Goal: Contribute content: Contribute content

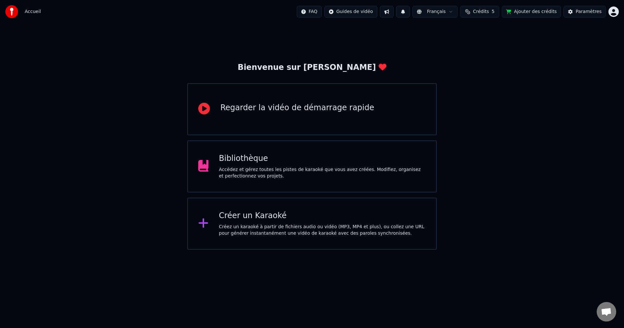
click at [276, 165] on div "Bibliothèque Accédez et gérez toutes les pistes de karaoké que vous avez créées…" at bounding box center [322, 167] width 207 height 26
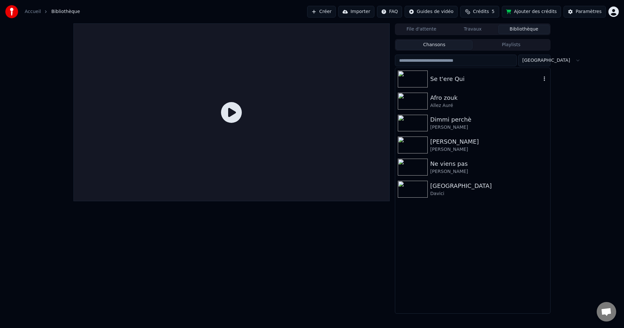
click at [448, 80] on div "Se t'ere Qui" at bounding box center [486, 78] width 111 height 9
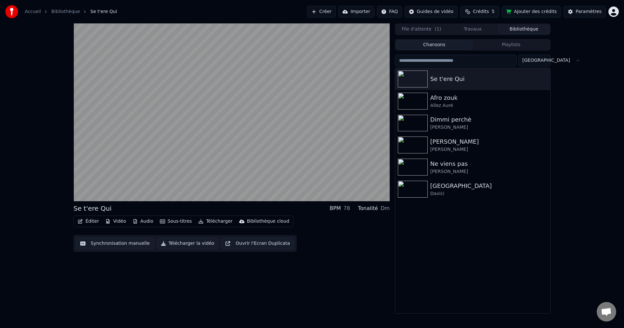
click at [92, 221] on button "Éditer" at bounding box center [88, 221] width 26 height 9
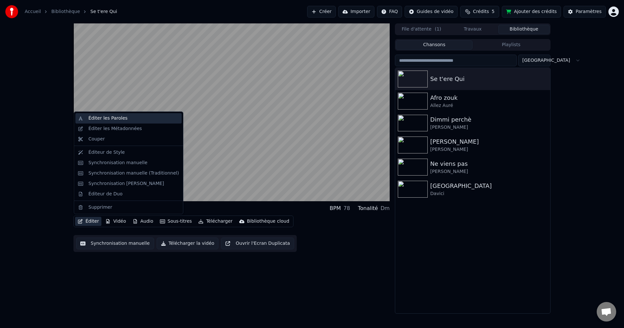
click at [105, 118] on div "Éditer les Paroles" at bounding box center [107, 118] width 39 height 7
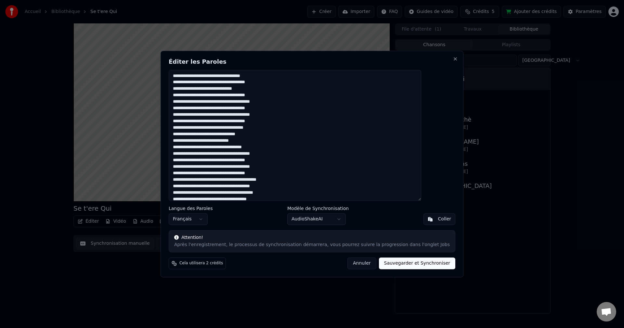
scroll to position [31, 0]
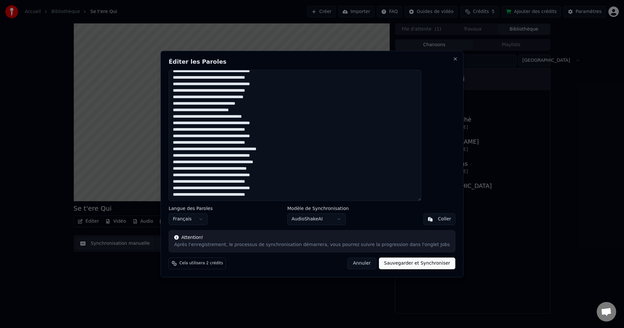
drag, startPoint x: 191, startPoint y: 76, endPoint x: 343, endPoint y: 220, distance: 209.6
click at [343, 225] on div "Éditer les Paroles Langue des Paroles Français Modèle de Synchronisation AudioS…" at bounding box center [312, 164] width 303 height 227
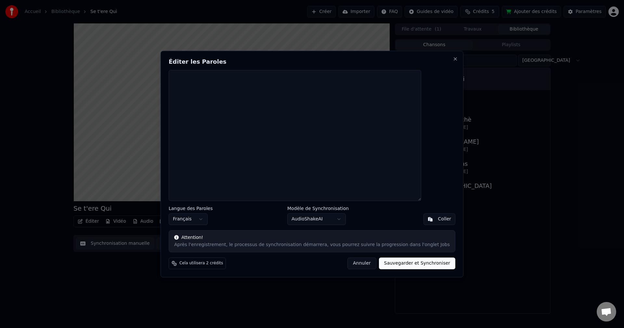
scroll to position [0, 0]
click at [315, 125] on textarea at bounding box center [295, 135] width 253 height 131
click at [410, 263] on button "Sauvegarder et Synchroniser" at bounding box center [417, 264] width 77 height 12
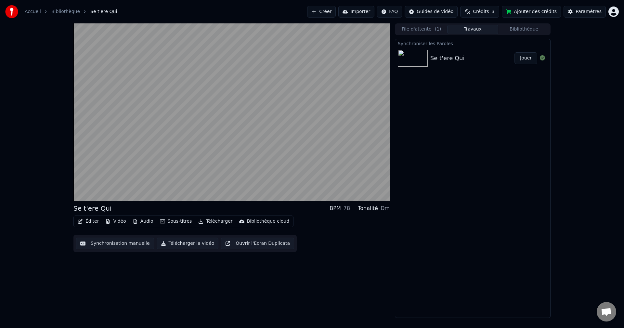
click at [428, 29] on button "File d'attente ( 1 )" at bounding box center [421, 29] width 51 height 9
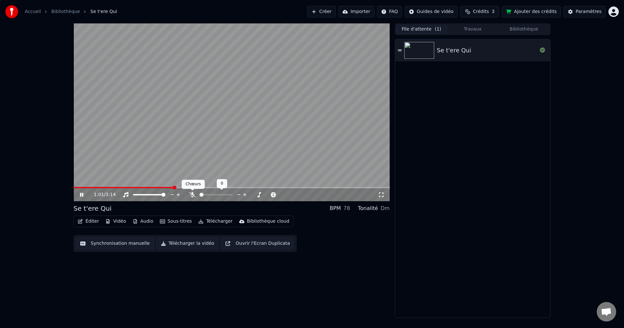
click at [192, 195] on icon at bounding box center [192, 194] width 7 height 5
click at [192, 195] on icon at bounding box center [193, 194] width 4 height 5
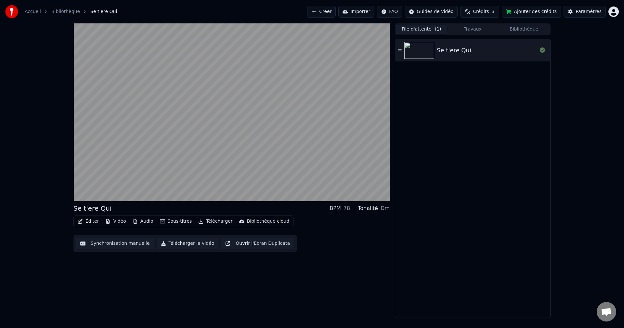
click at [193, 297] on div "Se t'ere Qui BPM 78 Tonalité Dm Éditer Vidéo Audio Sous-titres Télécharger Bibl…" at bounding box center [232, 170] width 316 height 295
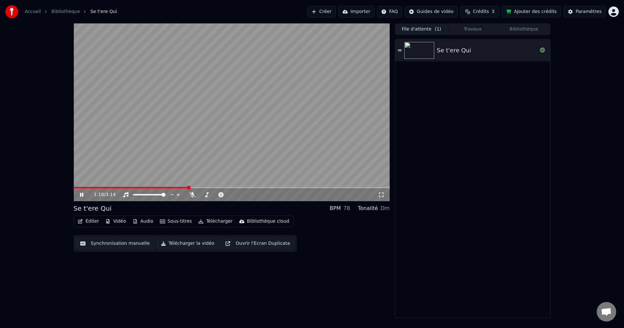
click at [80, 193] on icon at bounding box center [81, 195] width 3 height 4
click at [88, 221] on button "Éditer" at bounding box center [88, 221] width 26 height 9
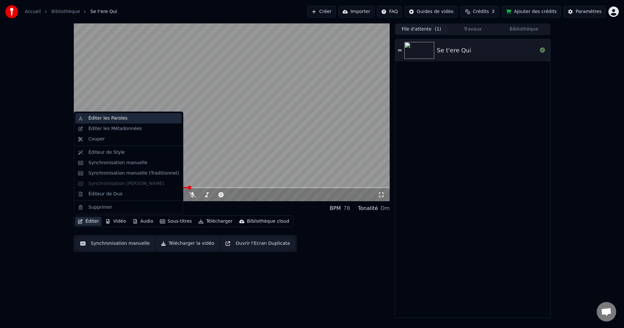
click at [103, 120] on div "Éditer les Paroles" at bounding box center [107, 118] width 39 height 7
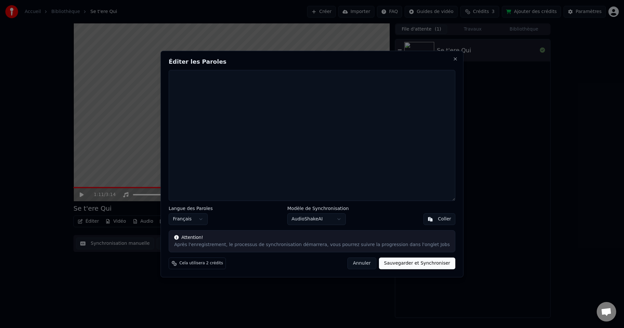
click at [257, 112] on textarea at bounding box center [312, 135] width 287 height 131
click at [260, 247] on div "Après l'enregistrement, le processus de synchronisation démarrera, vous pourrez…" at bounding box center [312, 245] width 276 height 7
click at [403, 261] on button "Sauvegarder et Synchroniser" at bounding box center [417, 264] width 77 height 12
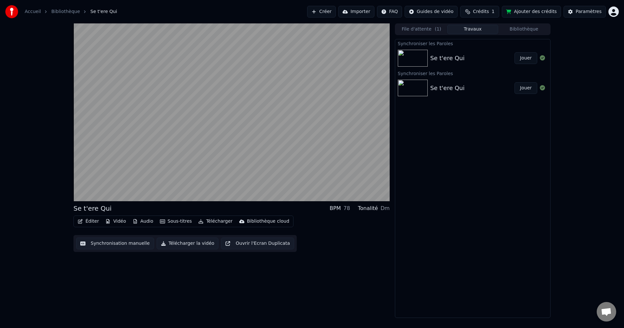
click at [90, 222] on button "Éditer" at bounding box center [88, 221] width 26 height 9
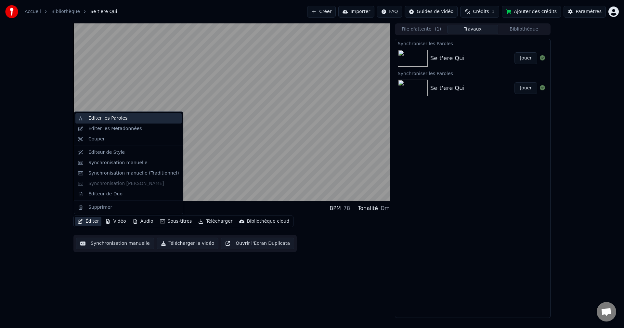
click at [105, 119] on div "Éditer les Paroles" at bounding box center [107, 118] width 39 height 7
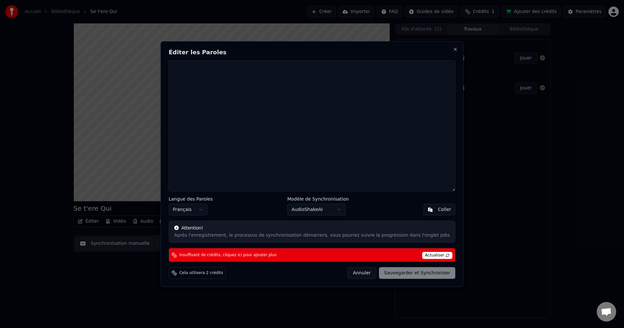
drag, startPoint x: 352, startPoint y: 59, endPoint x: 280, endPoint y: 48, distance: 72.3
click at [280, 48] on div "Éditer les Paroles Langue des Paroles Français Modèle de Synchronisation AudioS…" at bounding box center [312, 164] width 303 height 246
click at [230, 85] on textarea at bounding box center [312, 125] width 287 height 131
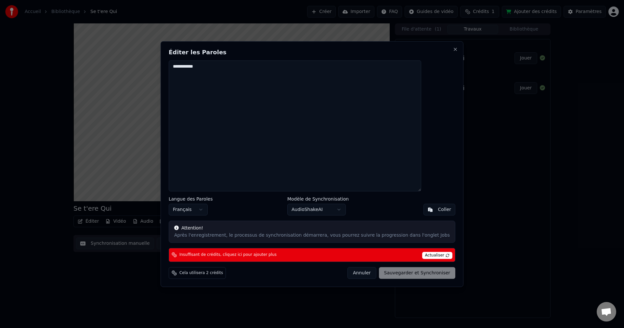
click at [423, 255] on span "Actualiser" at bounding box center [438, 255] width 31 height 7
click at [430, 254] on span "Actualiser" at bounding box center [438, 255] width 31 height 7
click at [408, 272] on div "Annuler Sauvegarder et Synchroniser" at bounding box center [402, 273] width 108 height 12
click at [208, 213] on button "Français" at bounding box center [188, 210] width 39 height 12
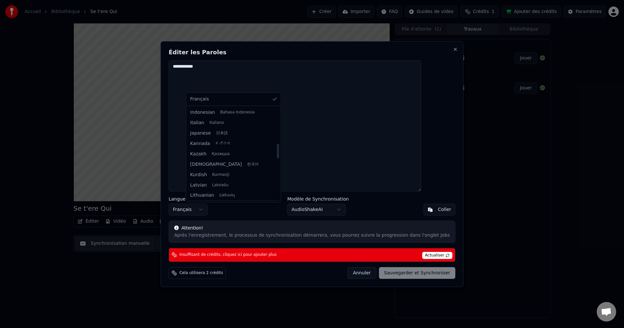
scroll to position [228, 0]
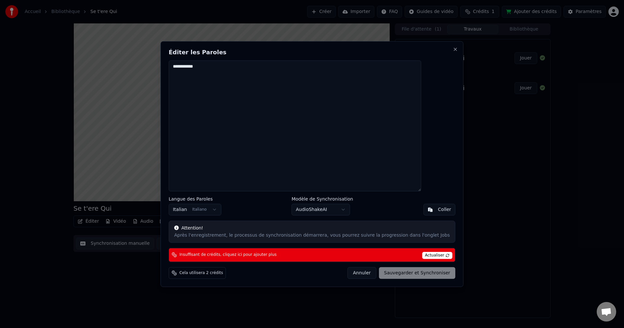
click at [423, 256] on span "Actualiser" at bounding box center [438, 255] width 31 height 7
click at [231, 70] on textarea "**********" at bounding box center [295, 125] width 253 height 131
type textarea "**********"
click at [388, 273] on div "Annuler Sauvegarder et Synchroniser" at bounding box center [402, 273] width 108 height 12
click at [430, 254] on span "Actualiser" at bounding box center [438, 255] width 31 height 7
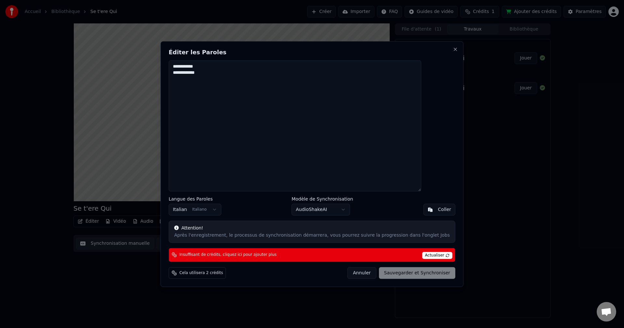
drag, startPoint x: 224, startPoint y: 73, endPoint x: 188, endPoint y: 63, distance: 38.0
click at [188, 63] on textarea "**********" at bounding box center [295, 125] width 253 height 131
click at [453, 50] on button "Close" at bounding box center [455, 49] width 5 height 5
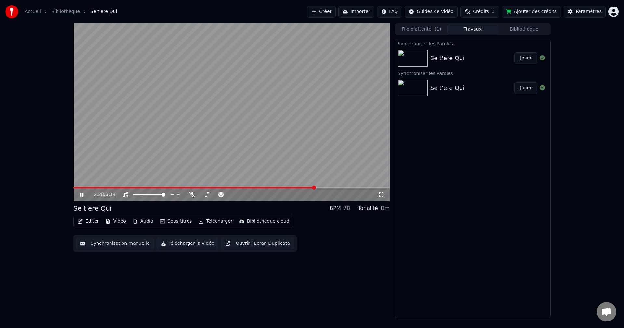
click at [80, 196] on icon at bounding box center [81, 195] width 3 height 4
click at [331, 257] on div "2:28 / 3:14 Se t'ere Qui BPM 78 Tonalité Dm Éditer Vidéo Audio Sous-titres Télé…" at bounding box center [232, 170] width 316 height 295
click at [324, 274] on div "2:28 / 3:14 Se t'ere Qui BPM 78 Tonalité Dm Éditer Vidéo Audio Sous-titres Télé…" at bounding box center [232, 170] width 316 height 295
click at [126, 193] on icon at bounding box center [126, 194] width 7 height 5
click at [85, 195] on icon at bounding box center [86, 194] width 15 height 5
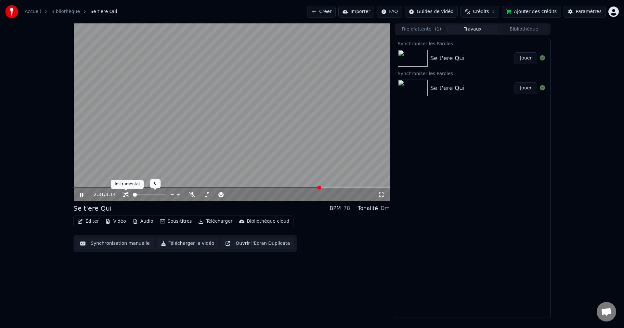
click at [126, 193] on icon at bounding box center [126, 194] width 7 height 5
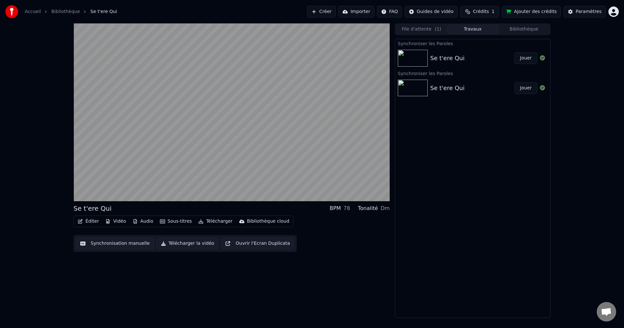
click at [350, 260] on div "Se t'ere Qui BPM 78 Tonalité Dm Éditer Vidéo Audio Sous-titres Télécharger Bibl…" at bounding box center [232, 170] width 316 height 295
click at [337, 243] on div "Éditer Vidéo Audio Sous-titres Télécharger Bibliothèque cloud Synchronisation m…" at bounding box center [232, 234] width 316 height 36
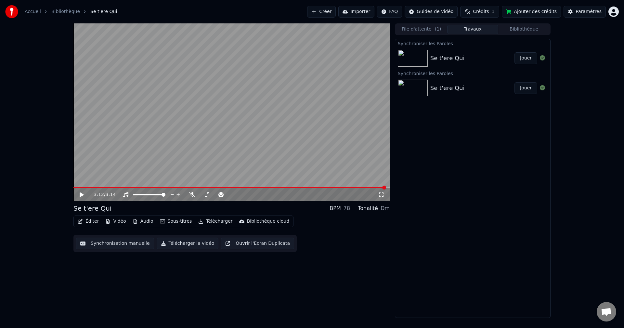
click at [338, 279] on div "3:12 / 3:14 Se t'ere Qui BPM 78 Tonalité Dm Éditer Vidéo Audio Sous-titres Télé…" at bounding box center [232, 170] width 316 height 295
click at [340, 277] on div "3:12 / 3:14 Se t'ere Qui BPM 78 Tonalité Dm Éditer Vidéo Audio Sous-titres Télé…" at bounding box center [232, 170] width 316 height 295
click at [82, 194] on icon at bounding box center [82, 195] width 4 height 5
click at [261, 197] on span at bounding box center [259, 195] width 4 height 4
click at [238, 193] on div "3:12 / 3:14" at bounding box center [236, 195] width 284 height 7
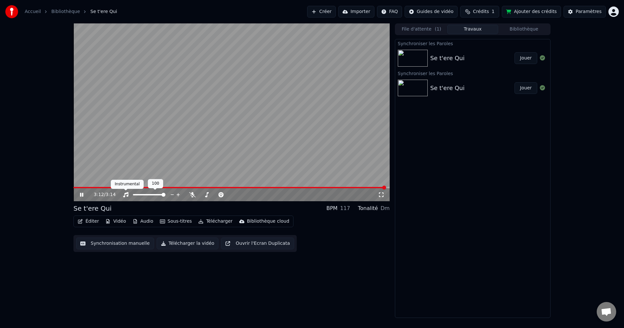
click at [127, 195] on icon at bounding box center [126, 194] width 7 height 5
click at [193, 195] on icon at bounding box center [192, 194] width 7 height 5
click at [193, 195] on icon at bounding box center [193, 194] width 4 height 5
click at [82, 193] on icon at bounding box center [86, 194] width 15 height 5
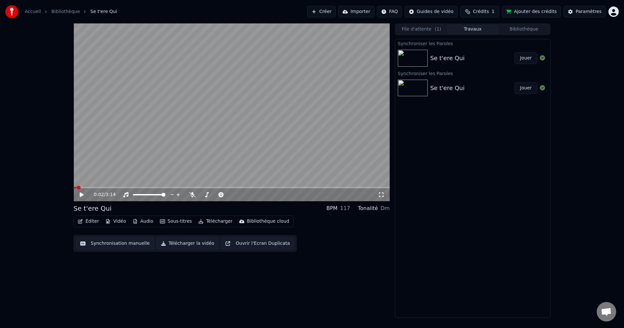
click at [77, 187] on span at bounding box center [75, 187] width 3 height 1
click at [74, 188] on span at bounding box center [76, 188] width 4 height 4
click at [82, 194] on icon at bounding box center [82, 195] width 4 height 5
click at [231, 195] on span at bounding box center [230, 195] width 4 height 4
click at [220, 195] on icon at bounding box center [221, 194] width 5 height 5
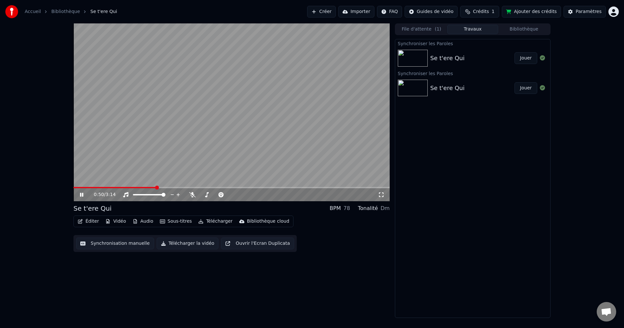
click at [421, 88] on img at bounding box center [413, 88] width 30 height 17
click at [418, 58] on img at bounding box center [413, 58] width 30 height 17
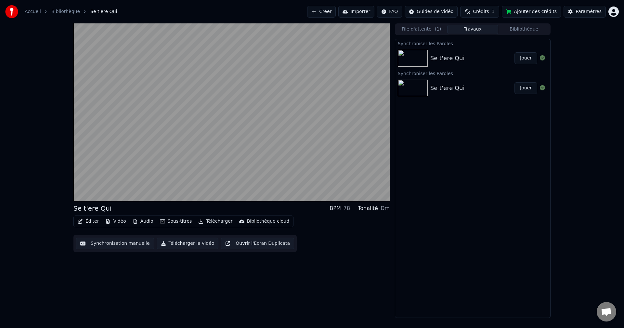
click at [418, 58] on img at bounding box center [413, 58] width 30 height 17
click at [527, 61] on button "Jouer" at bounding box center [526, 58] width 23 height 12
click at [527, 87] on button "Jouer" at bounding box center [526, 88] width 23 height 12
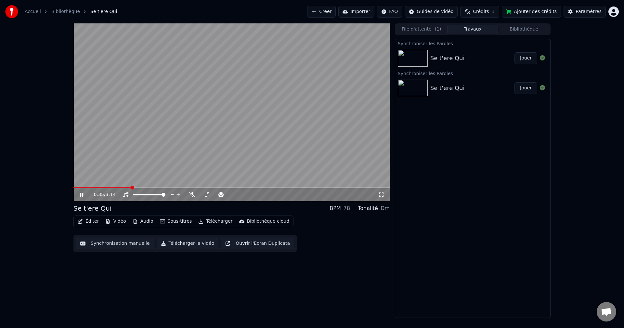
click at [82, 195] on icon at bounding box center [81, 195] width 3 height 4
click at [272, 290] on div "0:35 / 3:14 Se t'ere Qui BPM 78 Tonalité Dm Éditer Vidéo Audio Sous-titres Télé…" at bounding box center [232, 170] width 316 height 295
click at [315, 276] on div "0:35 / 3:14 Se t'ere Qui BPM 78 Tonalité Dm Éditer Vidéo Audio Sous-titres Télé…" at bounding box center [232, 170] width 316 height 295
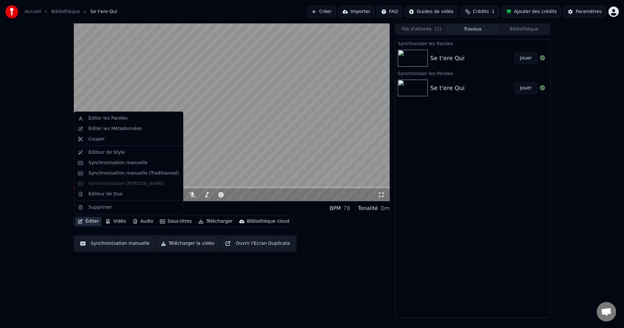
click at [89, 224] on button "Éditer" at bounding box center [88, 221] width 26 height 9
click at [99, 118] on div "Éditer les Paroles" at bounding box center [107, 118] width 39 height 7
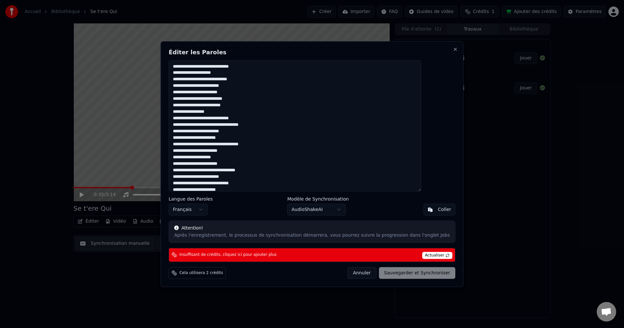
scroll to position [74, 0]
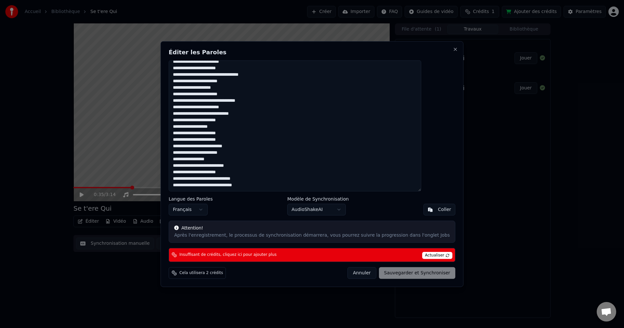
type textarea "**********"
click at [404, 252] on div "Insuffisant de crédits, cliquez ici pour ajouter plus Actualiser" at bounding box center [312, 255] width 287 height 14
click at [429, 257] on span "Actualiser" at bounding box center [438, 255] width 31 height 7
click at [413, 276] on div "Annuler Sauvegarder et Synchroniser" at bounding box center [402, 273] width 108 height 12
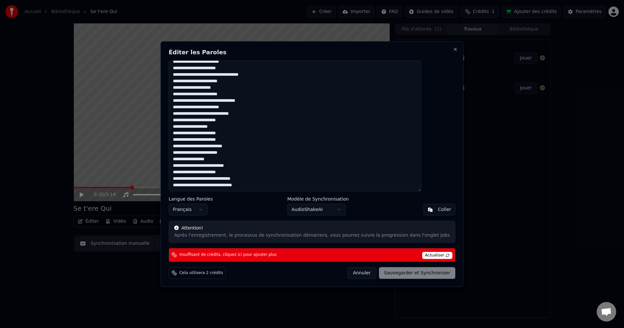
click at [355, 275] on button "Annuler" at bounding box center [362, 273] width 29 height 12
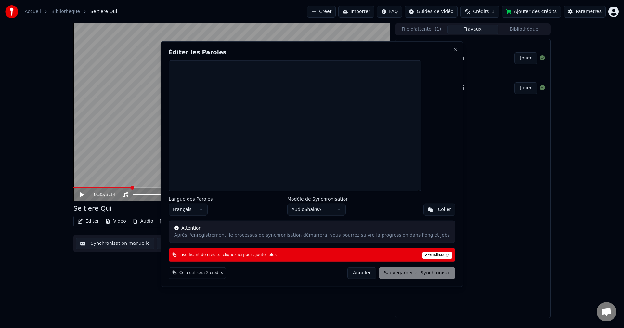
scroll to position [0, 0]
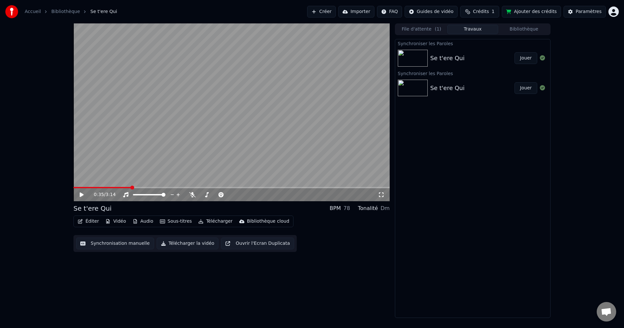
click at [487, 203] on div "Synchroniser les Paroles Se t'ere Qui Jouer Synchroniser les Paroles Se t'ere Q…" at bounding box center [473, 178] width 156 height 279
click at [486, 13] on span "Crédits" at bounding box center [481, 11] width 16 height 7
click at [454, 45] on td "50" at bounding box center [453, 43] width 29 height 12
click at [487, 59] on button "Actualiser" at bounding box center [487, 60] width 39 height 12
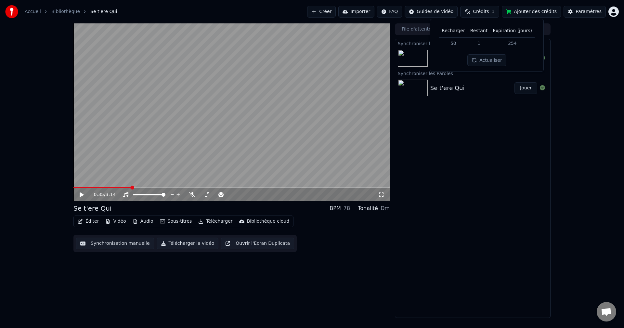
click at [487, 59] on button "Actualiser" at bounding box center [487, 60] width 39 height 12
click at [534, 9] on button "Ajouter des crédits" at bounding box center [531, 12] width 59 height 12
click at [420, 61] on img at bounding box center [413, 58] width 30 height 17
click at [527, 58] on button "Jouer" at bounding box center [526, 58] width 23 height 12
click at [385, 208] on div "Dm" at bounding box center [385, 209] width 9 height 8
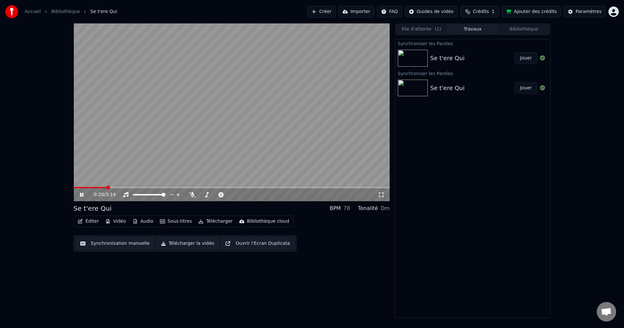
click at [374, 209] on div "Tonalité" at bounding box center [368, 209] width 20 height 8
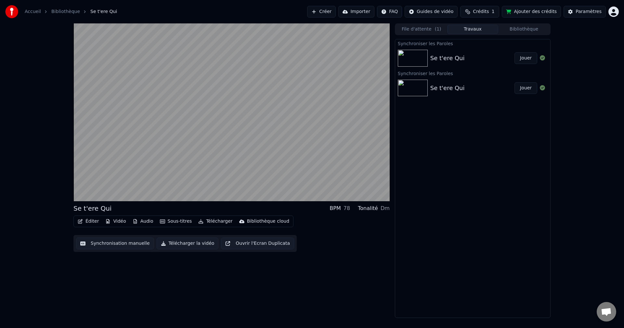
click at [374, 209] on div "Tonalité" at bounding box center [368, 209] width 20 height 8
click at [384, 210] on div "Dm" at bounding box center [385, 209] width 9 height 8
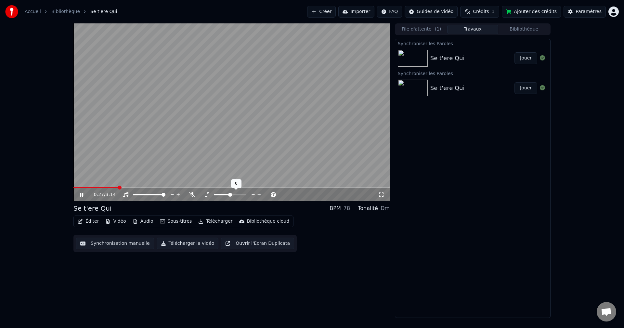
click at [257, 194] on icon at bounding box center [259, 195] width 6 height 7
click at [254, 194] on icon at bounding box center [253, 195] width 6 height 7
click at [539, 8] on button "Ajouter des crédits" at bounding box center [531, 12] width 59 height 12
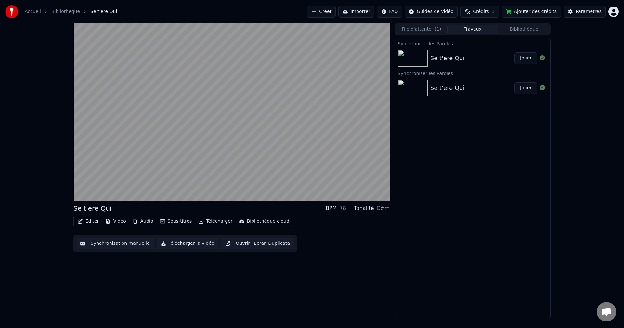
click at [111, 243] on button "Synchronisation manuelle" at bounding box center [115, 244] width 78 height 12
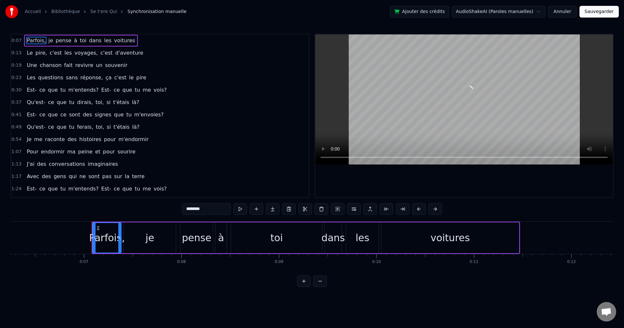
scroll to position [0, 658]
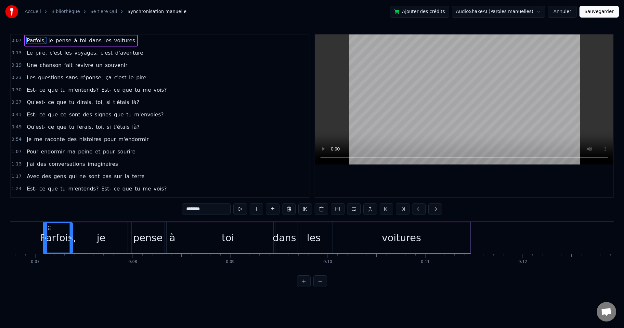
click at [171, 66] on div "0:19 Une chanson fait revivre un souvenir" at bounding box center [160, 65] width 298 height 12
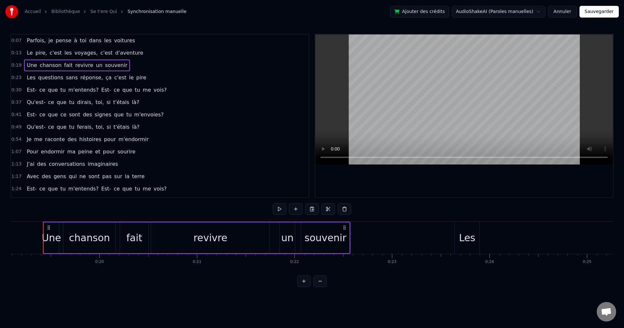
click at [55, 40] on span "pense" at bounding box center [63, 40] width 17 height 7
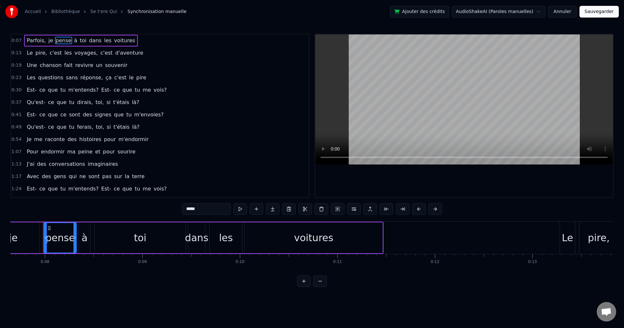
click at [34, 40] on span "Parfois," at bounding box center [36, 40] width 20 height 7
type input "********"
click at [34, 40] on span "Parfois," at bounding box center [36, 40] width 20 height 7
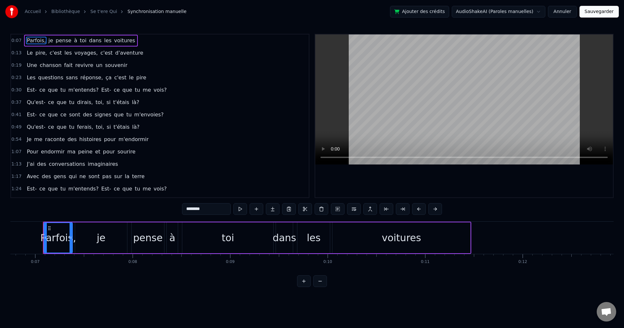
click at [508, 11] on html "Accueil Bibliothèque Se t'ere Qui Synchronisation manuelle Ajouter des crédits …" at bounding box center [312, 149] width 624 height 298
click at [570, 15] on button "Annuler" at bounding box center [562, 12] width 29 height 12
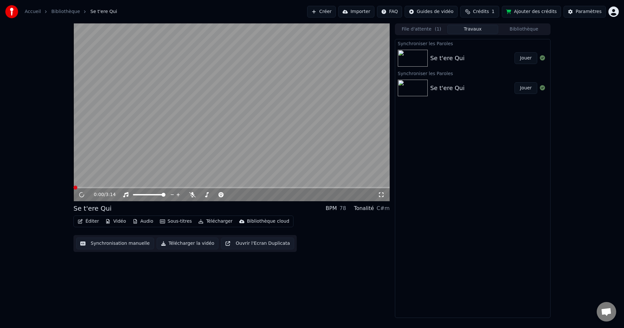
click at [87, 221] on button "Éditer" at bounding box center [88, 221] width 26 height 9
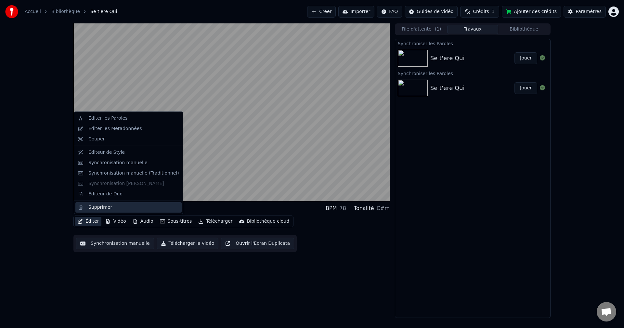
click at [92, 208] on div "Supprimer" at bounding box center [100, 207] width 24 height 7
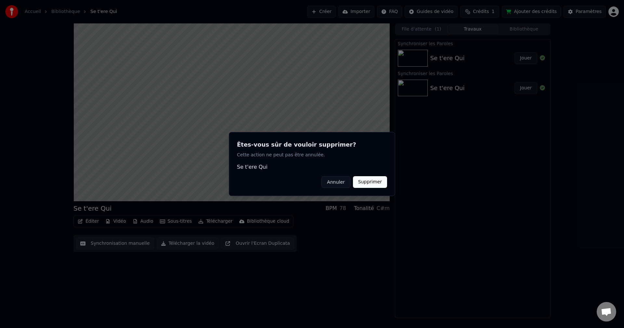
click at [375, 183] on button "Supprimer" at bounding box center [370, 182] width 34 height 12
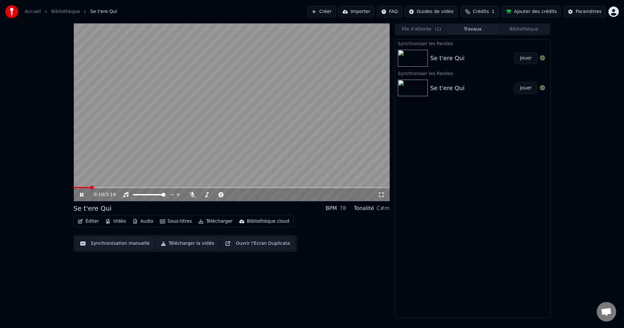
click at [85, 216] on div "Éditer Vidéo Audio Sous-titres Télécharger Bibliothèque cloud" at bounding box center [184, 222] width 220 height 12
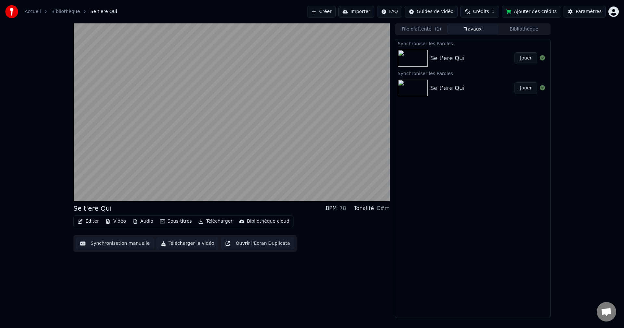
click at [85, 222] on button "Éditer" at bounding box center [88, 221] width 26 height 9
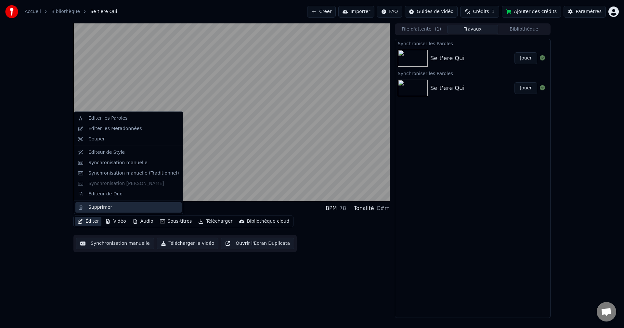
click at [101, 208] on div "Supprimer" at bounding box center [100, 207] width 24 height 7
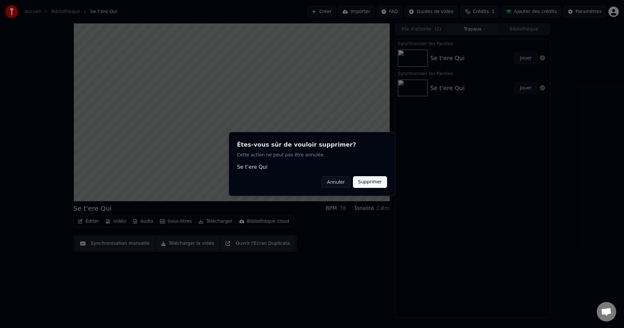
click at [364, 184] on button "Supprimer" at bounding box center [370, 182] width 34 height 12
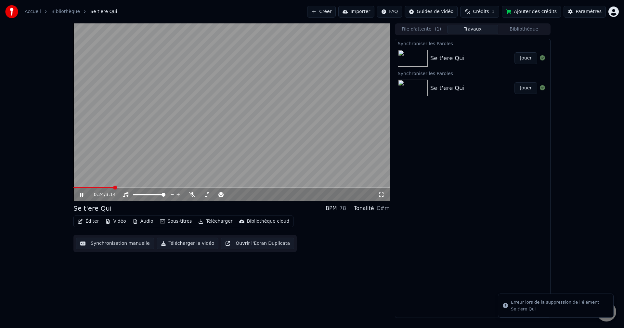
click at [81, 194] on icon at bounding box center [81, 195] width 3 height 4
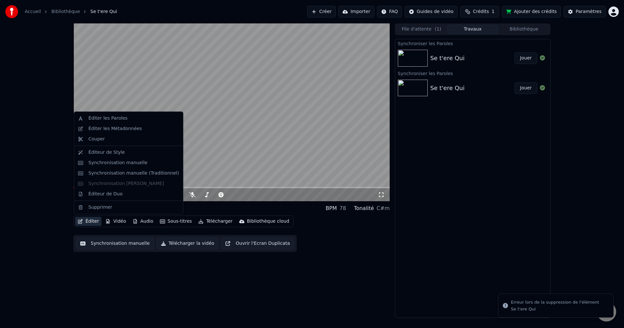
click at [90, 219] on button "Éditer" at bounding box center [88, 221] width 26 height 9
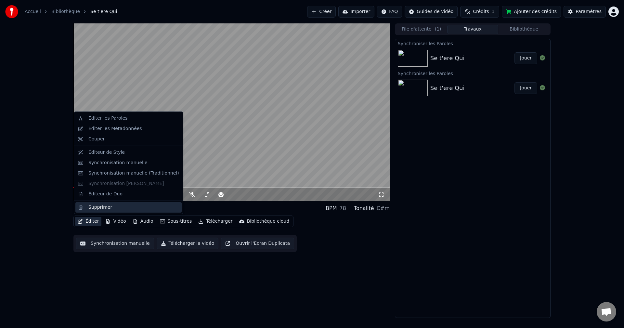
click at [100, 209] on div "Supprimer" at bounding box center [100, 207] width 24 height 7
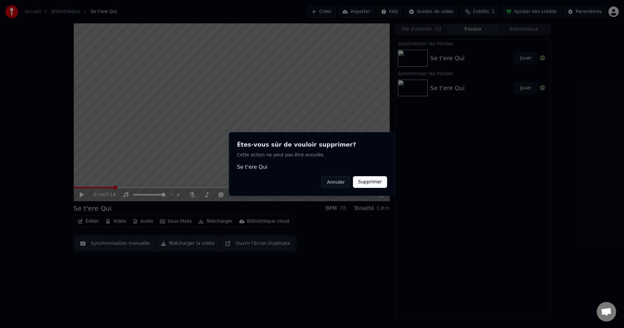
click at [380, 181] on button "Supprimer" at bounding box center [370, 182] width 34 height 12
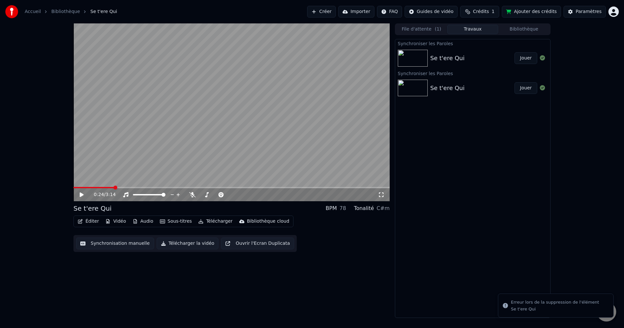
click at [380, 181] on video at bounding box center [232, 112] width 316 height 178
click at [542, 88] on icon at bounding box center [542, 87] width 5 height 5
click at [525, 29] on button "Bibliothèque" at bounding box center [524, 29] width 51 height 9
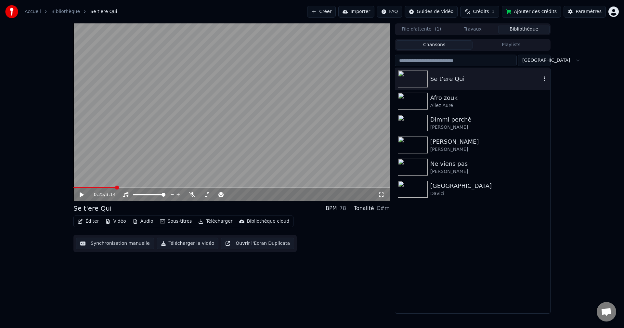
click at [435, 79] on div "Se t'ere Qui" at bounding box center [486, 78] width 111 height 9
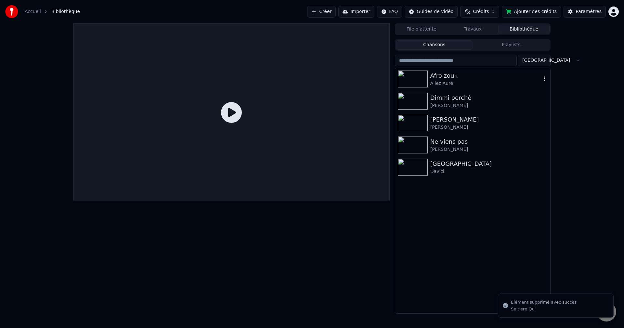
click at [440, 74] on div "Afro zouk" at bounding box center [486, 75] width 111 height 9
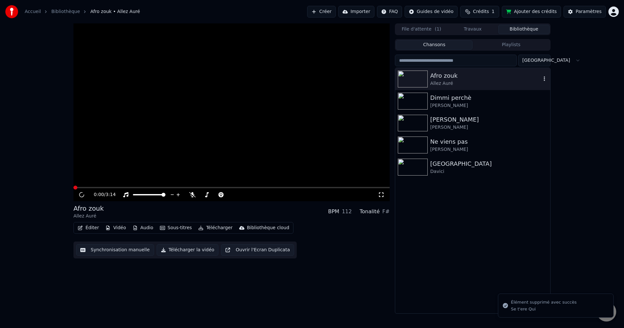
click at [440, 74] on div "Afro zouk" at bounding box center [486, 75] width 111 height 9
click at [437, 98] on div "Dimmi perchè" at bounding box center [486, 97] width 111 height 9
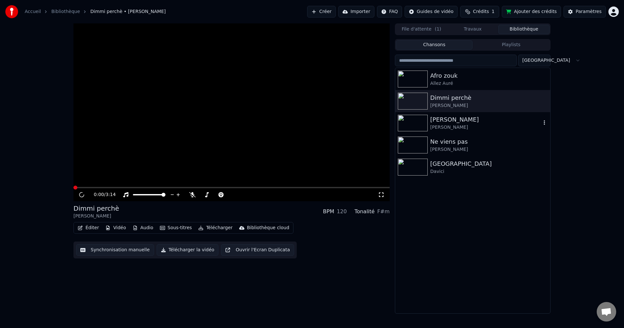
click at [443, 124] on div "[PERSON_NAME]" at bounding box center [486, 119] width 111 height 9
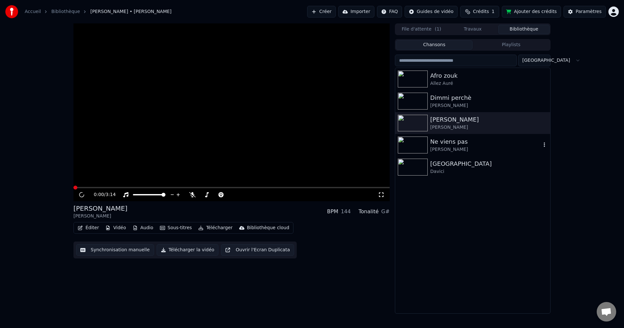
click at [441, 143] on div "Ne viens pas" at bounding box center [486, 141] width 111 height 9
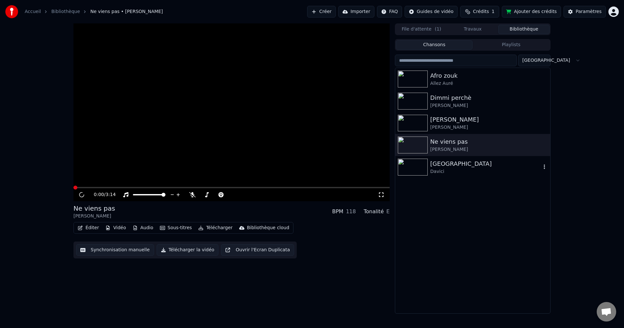
click at [440, 166] on div "[GEOGRAPHIC_DATA]" at bounding box center [486, 163] width 111 height 9
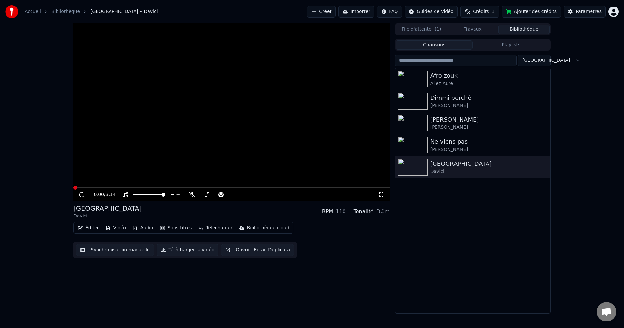
click at [336, 14] on button "Créer" at bounding box center [321, 12] width 29 height 12
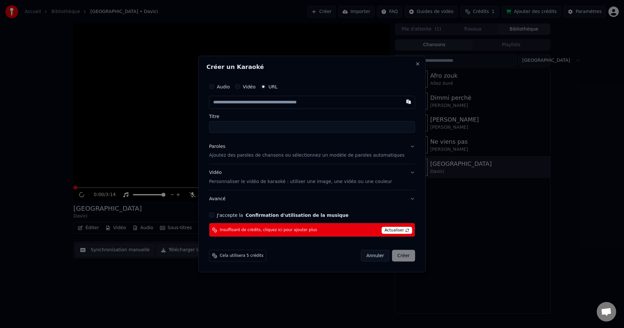
click at [268, 103] on input "text" at bounding box center [312, 102] width 206 height 13
click at [240, 102] on input "text" at bounding box center [312, 102] width 206 height 13
paste input "**********"
type input "**********"
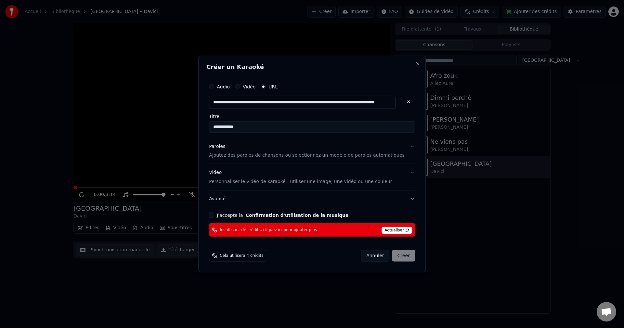
type input "**********"
click at [258, 142] on button "Paroles Ajoutez des paroles de chansons ou sélectionnez un modèle de paroles au…" at bounding box center [312, 151] width 206 height 26
type input "**********"
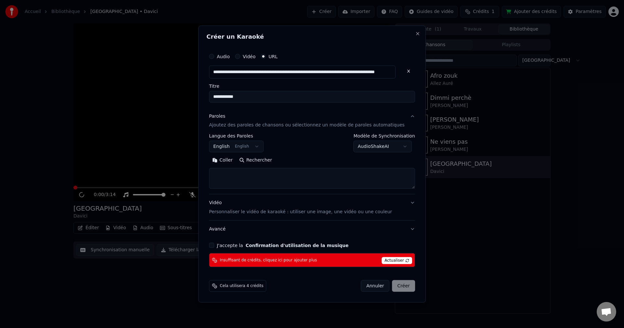
click at [256, 148] on button "English English" at bounding box center [236, 147] width 55 height 12
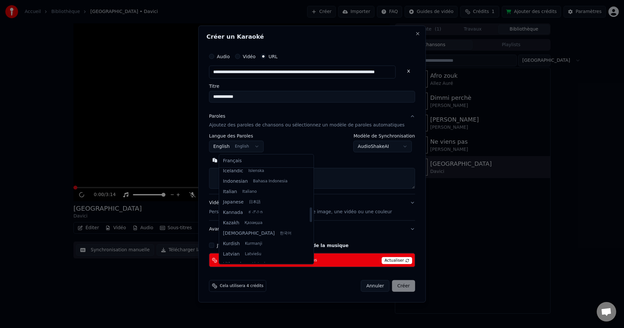
scroll to position [201, 0]
drag, startPoint x: 291, startPoint y: 187, endPoint x: 282, endPoint y: 210, distance: 25.1
click at [310, 210] on div at bounding box center [311, 208] width 2 height 15
select select "**"
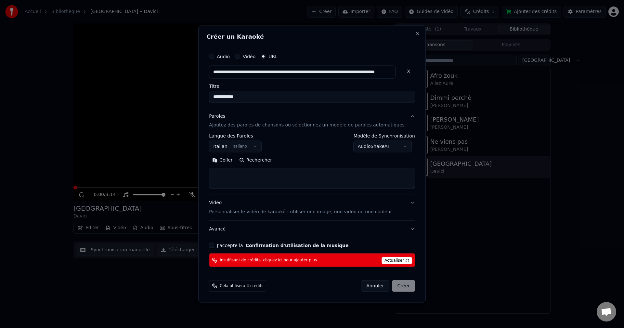
click at [244, 172] on textarea at bounding box center [312, 178] width 206 height 21
click at [251, 181] on textarea at bounding box center [312, 178] width 206 height 21
click at [230, 175] on textarea at bounding box center [312, 178] width 206 height 21
paste textarea "**********"
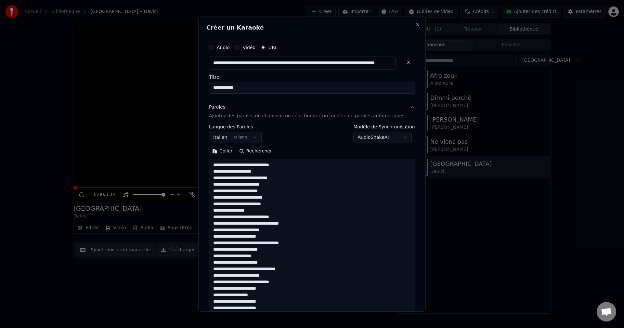
scroll to position [184, 0]
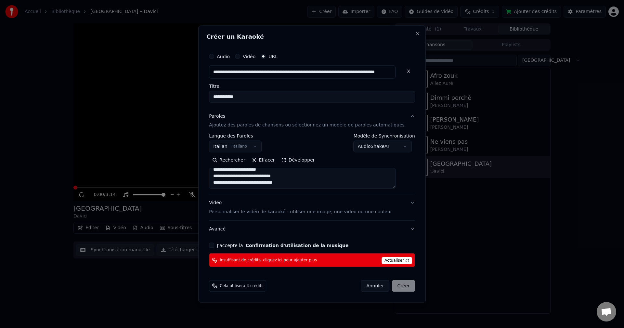
type textarea "**********"
click at [214, 247] on button "J'accepte la Confirmation d'utilisation de la musique" at bounding box center [211, 245] width 5 height 5
click at [396, 287] on div "Annuler Créer" at bounding box center [388, 286] width 54 height 12
click at [256, 287] on span "Cela utilisera 4 crédits" at bounding box center [242, 286] width 44 height 5
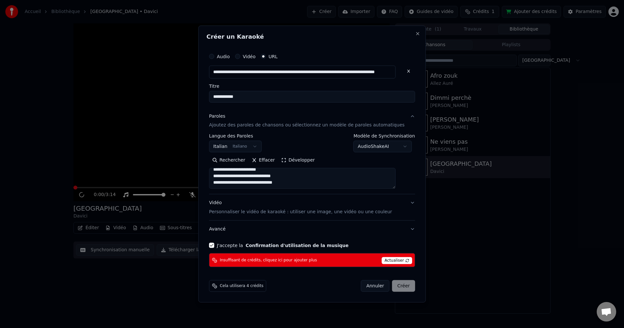
click at [317, 181] on textarea "**********" at bounding box center [302, 178] width 187 height 21
click at [391, 258] on span "Actualiser" at bounding box center [397, 260] width 31 height 7
click at [367, 287] on button "Annuler" at bounding box center [375, 286] width 29 height 12
select select
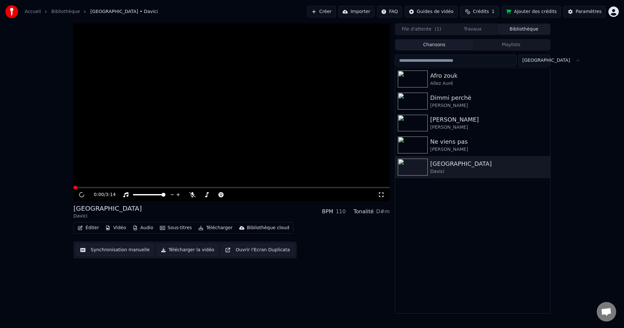
click at [542, 12] on button "Ajouter des crédits" at bounding box center [531, 12] width 59 height 12
click at [489, 13] on span "Crédits" at bounding box center [481, 11] width 16 height 7
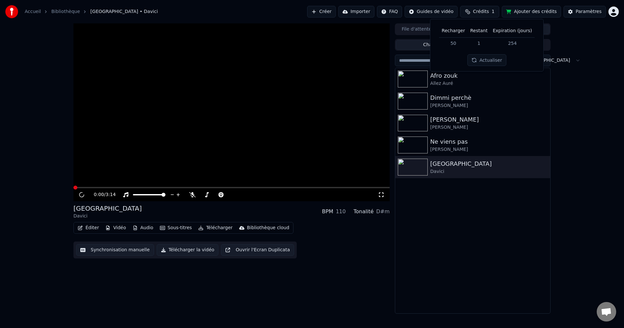
click at [493, 60] on button "Actualiser" at bounding box center [487, 60] width 39 height 12
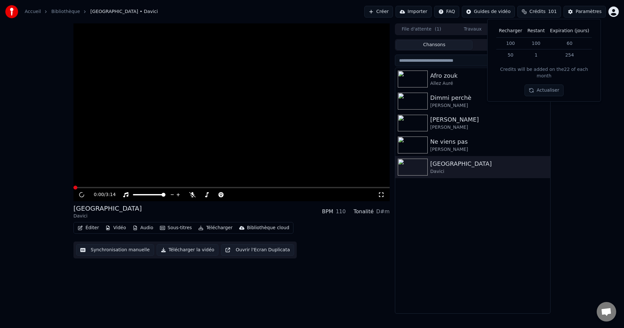
click at [519, 227] on div "Afro zouk Allez Auré Dimmi perchè [PERSON_NAME] Papi [PERSON_NAME] Ne viens pa…" at bounding box center [473, 191] width 155 height 246
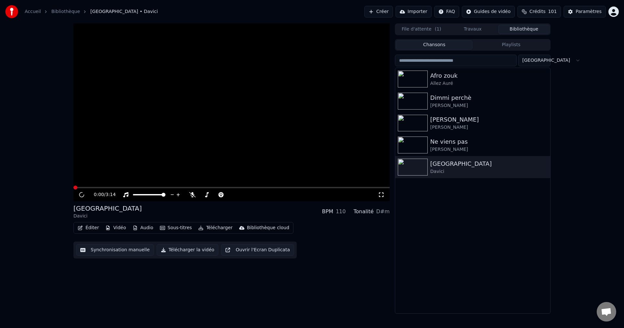
click at [519, 227] on div "Afro zouk Allez Auré Dimmi perchè [PERSON_NAME] Papi [PERSON_NAME] Ne viens pa…" at bounding box center [473, 191] width 155 height 246
click at [393, 12] on button "Créer" at bounding box center [379, 12] width 29 height 12
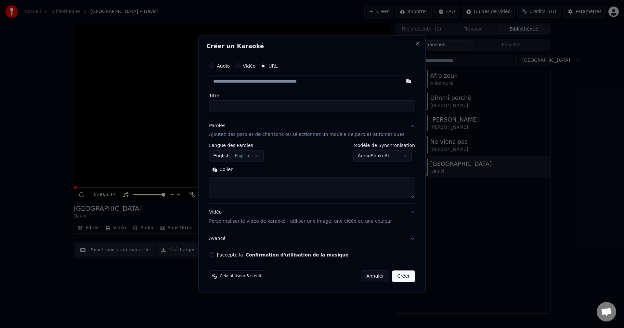
click at [238, 83] on input "text" at bounding box center [312, 81] width 206 height 13
click at [402, 82] on button "button" at bounding box center [408, 81] width 13 height 12
type input "**********"
click at [290, 95] on label "Titre" at bounding box center [312, 95] width 206 height 5
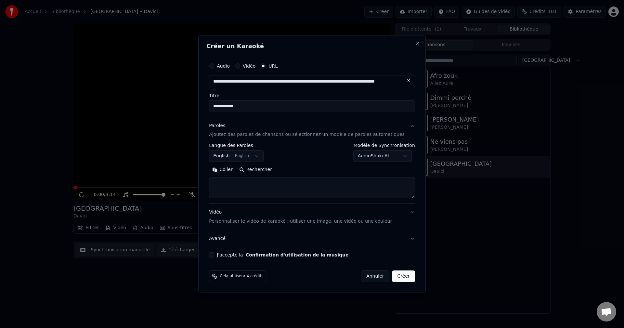
click at [290, 101] on input "**********" at bounding box center [312, 107] width 206 height 12
click at [247, 161] on body "**********" at bounding box center [312, 164] width 624 height 328
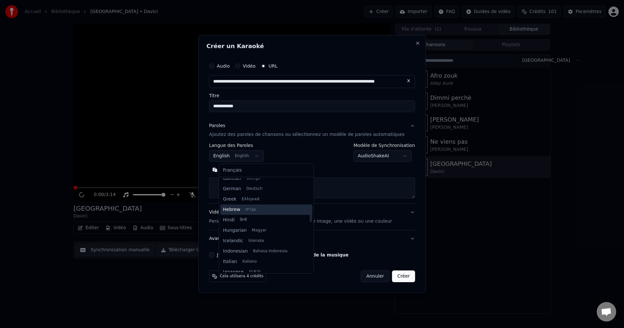
scroll to position [215, 0]
select select "**"
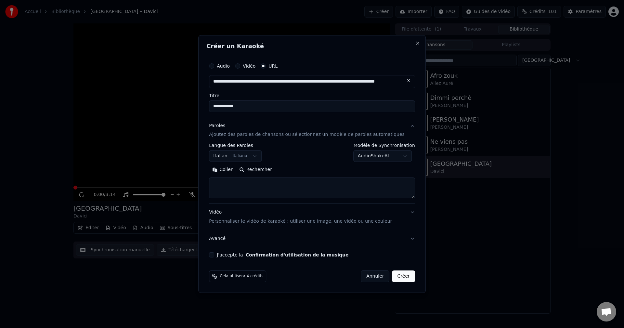
click at [251, 187] on textarea at bounding box center [312, 188] width 206 height 21
click at [232, 170] on button "Coller" at bounding box center [222, 170] width 27 height 10
click at [339, 196] on textarea "**********" at bounding box center [302, 188] width 187 height 21
type textarea "**********"
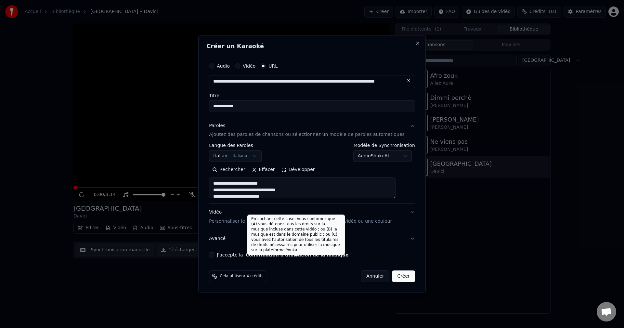
click at [271, 255] on button "Confirmation d'utilisation de la musique" at bounding box center [297, 255] width 103 height 5
select select
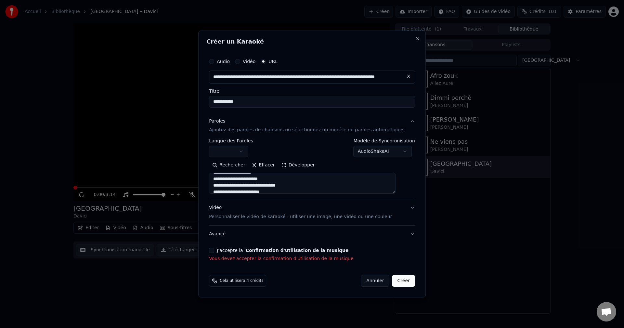
click at [214, 252] on button "J'accepte la Confirmation d'utilisation de la musique" at bounding box center [211, 250] width 5 height 5
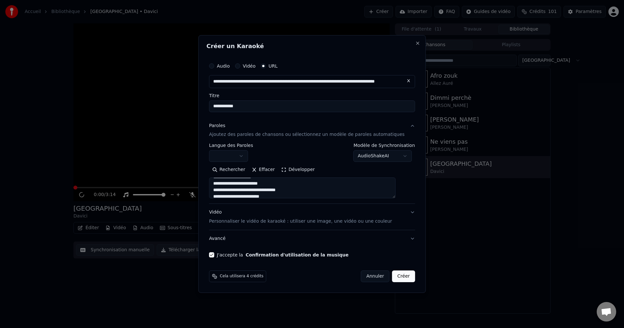
type textarea "**********"
click at [395, 275] on button "Créer" at bounding box center [404, 277] width 23 height 12
select select
type textarea "**********"
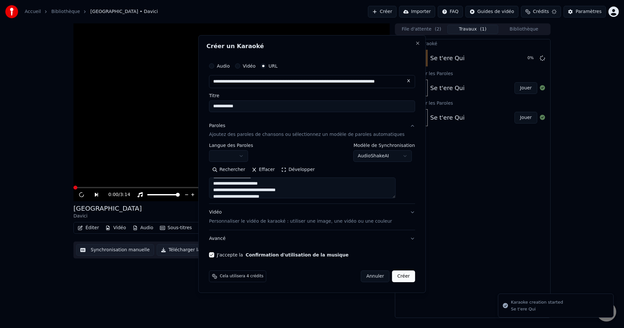
select select
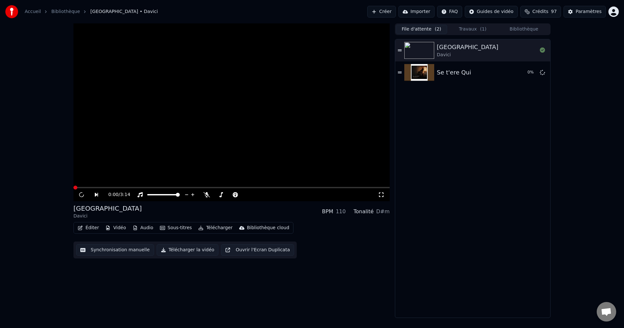
click at [422, 28] on button "File d'attente ( 2 )" at bounding box center [421, 29] width 51 height 9
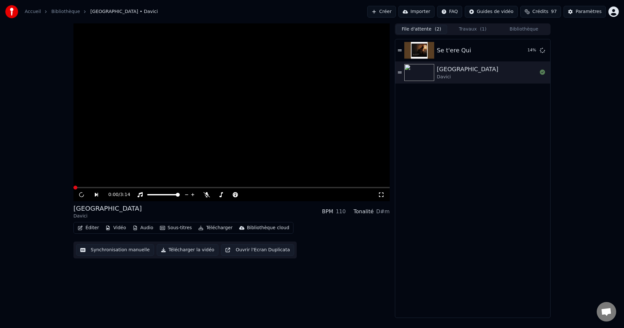
click at [483, 159] on div "Se t'ere Qui 14 % Corsica Davici" at bounding box center [473, 178] width 155 height 278
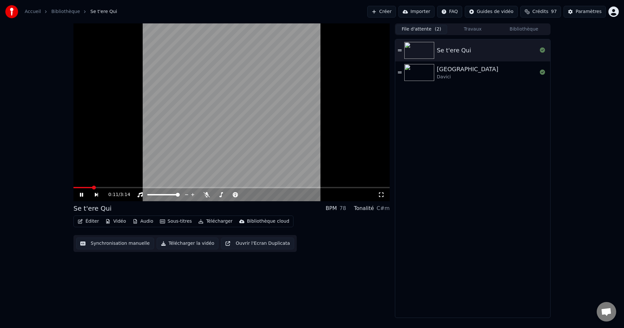
click at [84, 195] on icon at bounding box center [86, 194] width 15 height 5
click at [74, 190] on span at bounding box center [76, 188] width 4 height 4
click at [206, 193] on icon at bounding box center [207, 194] width 7 height 5
click at [79, 195] on icon at bounding box center [86, 194] width 15 height 5
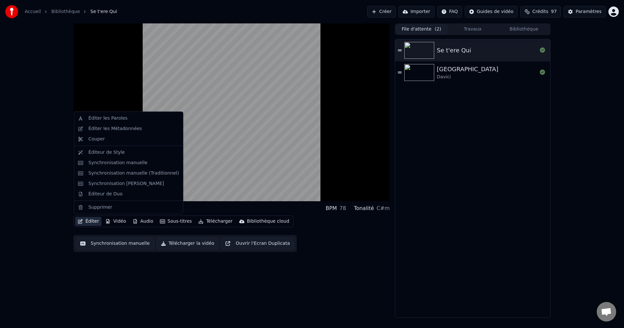
click at [85, 220] on button "Éditer" at bounding box center [88, 221] width 26 height 9
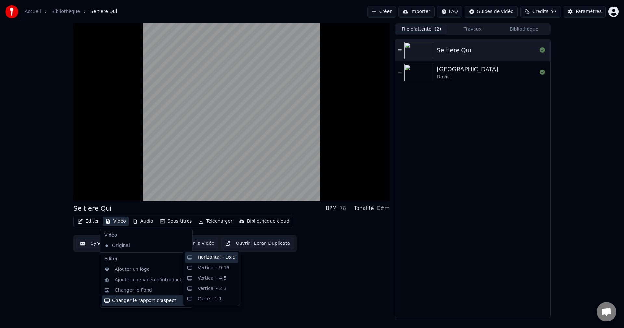
click at [211, 258] on div "Horizontal - 16:9" at bounding box center [217, 257] width 38 height 7
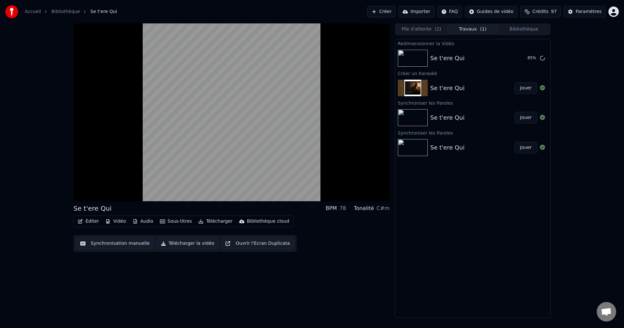
click at [345, 284] on div "Se t'ere Qui BPM 78 Tonalité C#m Éditer Vidéo Audio Sous-titres Télécharger Bib…" at bounding box center [232, 170] width 316 height 295
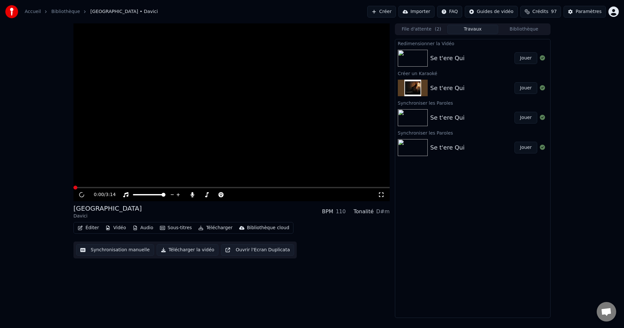
click at [525, 57] on button "Jouer" at bounding box center [526, 58] width 23 height 12
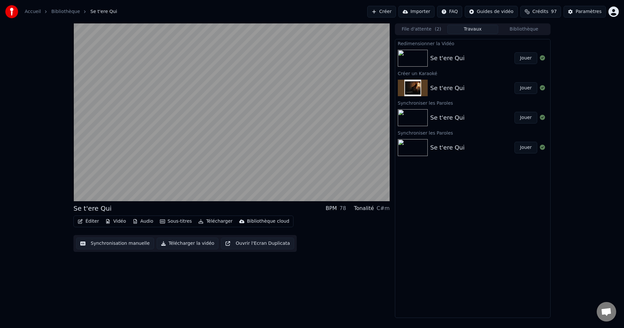
click at [527, 90] on button "Jouer" at bounding box center [526, 88] width 23 height 12
click at [527, 59] on button "Jouer" at bounding box center [526, 58] width 23 height 12
click at [486, 206] on div "Redimensionner la Vidéo Se t'ere Qui Jouer Créer un Karaoké Se t'ere Qui Jouer …" at bounding box center [473, 178] width 156 height 279
click at [349, 277] on div "Se t'ere Qui BPM 78 Tonalité C#m Éditer Vidéo Audio Sous-titres Télécharger Bib…" at bounding box center [232, 170] width 316 height 295
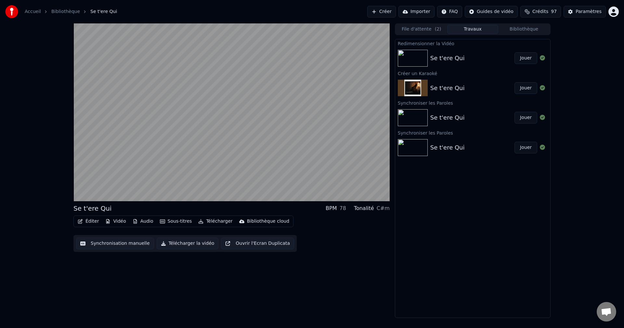
click at [337, 268] on div "Se t'ere Qui BPM 78 Tonalité C#m Éditer Vidéo Audio Sous-titres Télécharger Bib…" at bounding box center [232, 170] width 316 height 295
click at [302, 283] on div "Se t'ere Qui BPM 78 Tonalité C#m Éditer Vidéo Audio Sous-titres Télécharger Bib…" at bounding box center [232, 170] width 316 height 295
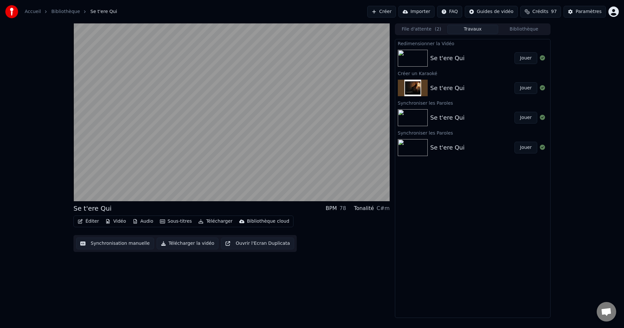
click at [85, 221] on button "Éditer" at bounding box center [88, 221] width 26 height 9
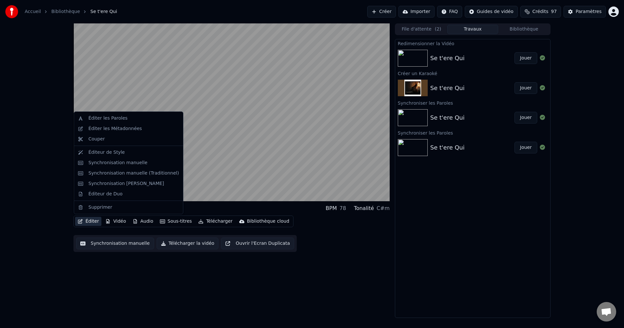
click at [109, 270] on div "Se t'ere Qui BPM 78 Tonalité C#m Éditer Vidéo Audio Sous-titres Télécharger Bib…" at bounding box center [232, 170] width 316 height 295
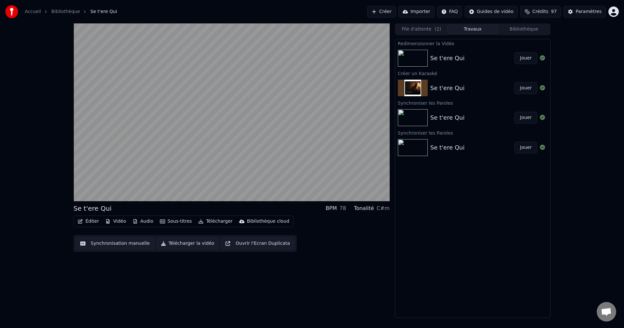
click at [315, 295] on div "Se t'ere Qui BPM 78 Tonalité C#m Éditer Vidéo Audio Sous-titres Télécharger Bib…" at bounding box center [232, 170] width 316 height 295
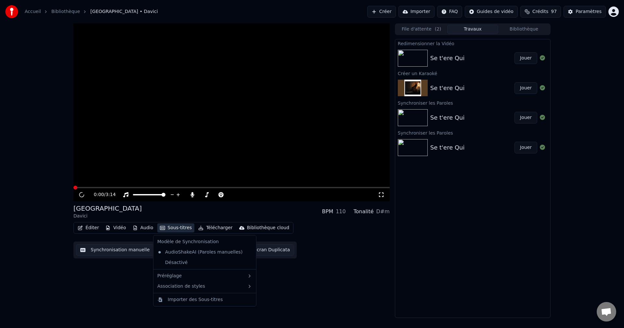
click at [169, 229] on button "Sous-titres" at bounding box center [175, 227] width 37 height 9
click at [299, 304] on div "0:00 / 3:14 Corsica Davici BPM 110 Tonalité D#m Éditer Vidéo Audio Sous-titres …" at bounding box center [232, 170] width 316 height 295
click at [170, 228] on button "Sous-titres" at bounding box center [175, 227] width 37 height 9
click at [171, 260] on div "Désactivé" at bounding box center [205, 263] width 100 height 10
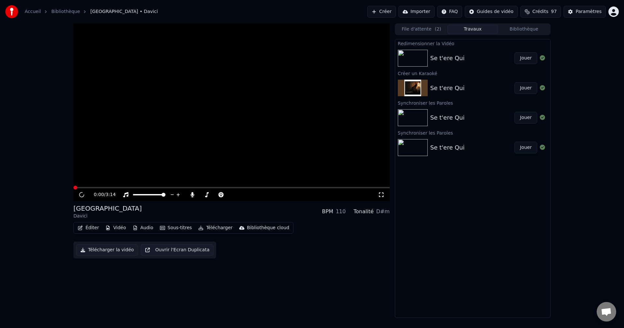
click at [112, 209] on div "Corsica Davici BPM 110 Tonalité D#m" at bounding box center [232, 212] width 316 height 16
click at [80, 195] on icon at bounding box center [81, 195] width 8 height 8
click at [87, 187] on video at bounding box center [232, 112] width 316 height 178
click at [189, 208] on div "Corsica Davici BPM 110 Tonalité D#m" at bounding box center [232, 212] width 316 height 16
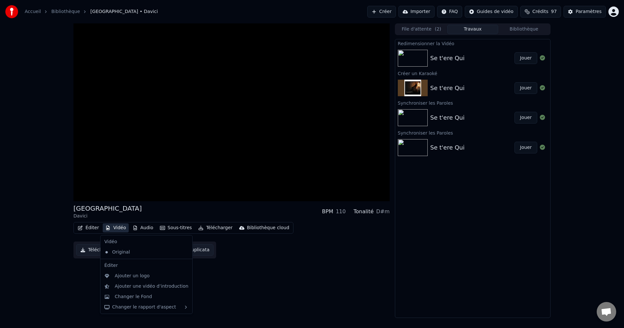
click at [115, 228] on button "Vidéo" at bounding box center [116, 227] width 26 height 9
click at [131, 297] on div "Changer le Fond" at bounding box center [133, 297] width 37 height 7
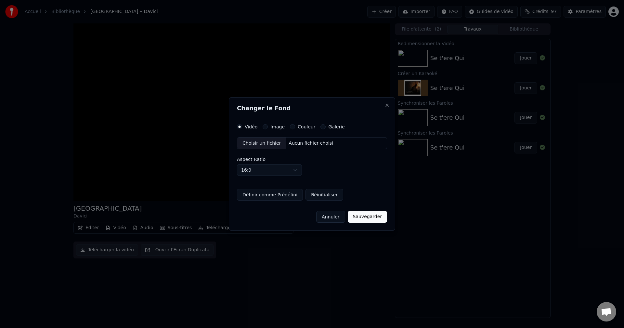
click at [321, 126] on button "Galerie" at bounding box center [323, 126] width 5 height 5
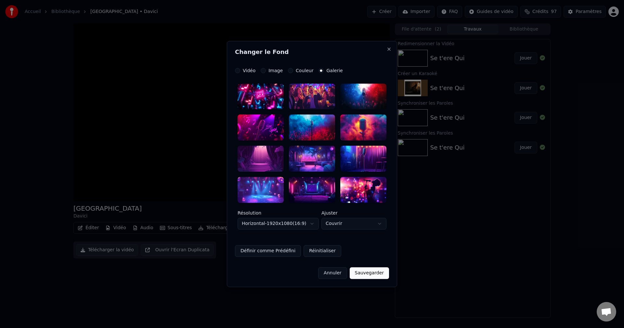
click at [254, 127] on div at bounding box center [261, 128] width 46 height 26
click at [372, 274] on button "Sauvegarder" at bounding box center [369, 273] width 39 height 12
click at [388, 48] on button "Close" at bounding box center [389, 49] width 5 height 5
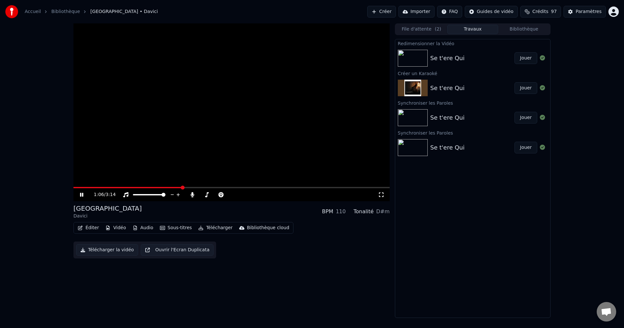
click at [169, 213] on div "Corsica Davici BPM 110 Tonalité D#m" at bounding box center [232, 212] width 316 height 16
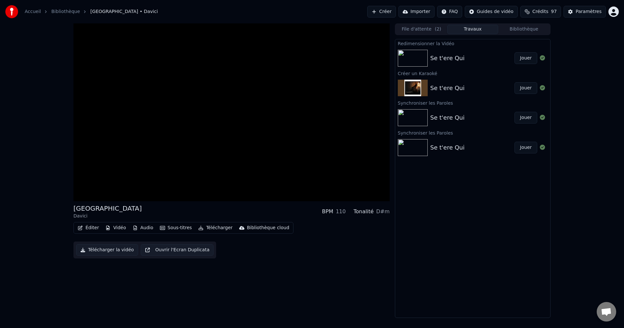
click at [417, 58] on img at bounding box center [413, 58] width 30 height 17
click at [523, 58] on button "Jouer" at bounding box center [526, 58] width 23 height 12
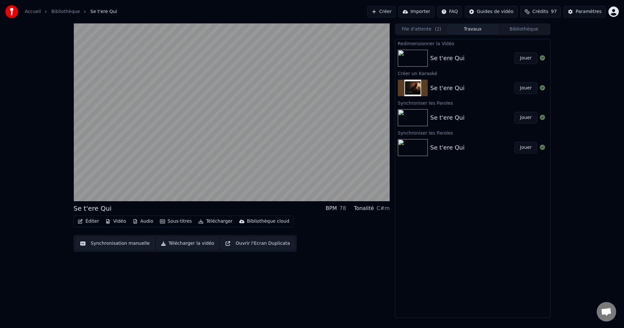
click at [177, 219] on button "Sous-titres" at bounding box center [175, 221] width 37 height 9
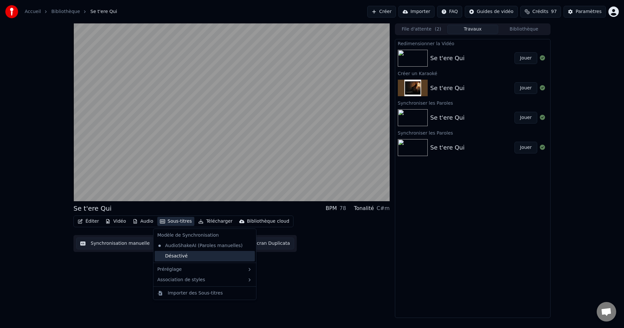
click at [175, 255] on div "Désactivé" at bounding box center [205, 256] width 100 height 10
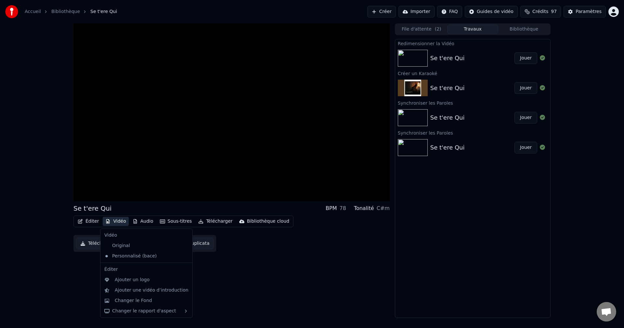
click at [120, 219] on button "Vidéo" at bounding box center [116, 221] width 26 height 9
click at [137, 301] on div "Changer le Fond" at bounding box center [133, 301] width 37 height 7
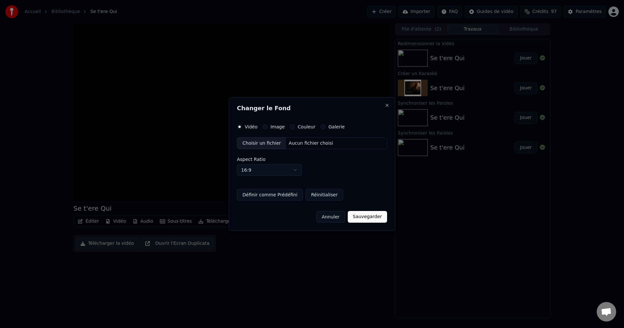
click at [329, 125] on label "Galerie" at bounding box center [337, 127] width 16 height 5
click at [326, 125] on button "Galerie" at bounding box center [323, 126] width 5 height 5
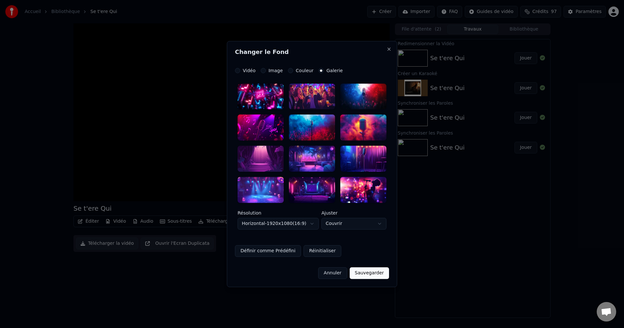
click at [265, 128] on div at bounding box center [261, 128] width 46 height 26
click at [370, 276] on button "Sauvegarder" at bounding box center [369, 273] width 39 height 12
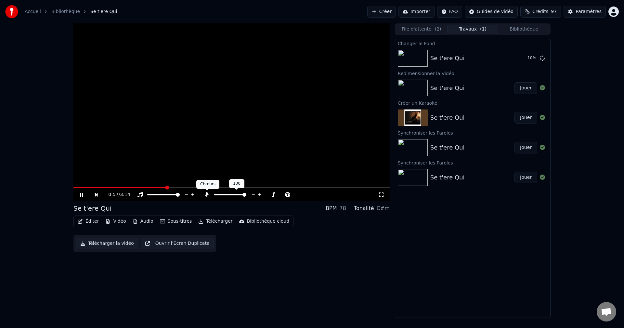
click at [208, 195] on icon at bounding box center [207, 194] width 7 height 5
click at [205, 193] on icon at bounding box center [207, 194] width 7 height 5
click at [79, 187] on video at bounding box center [232, 112] width 316 height 178
click at [78, 188] on span at bounding box center [76, 187] width 5 height 1
click at [74, 188] on span at bounding box center [76, 188] width 4 height 4
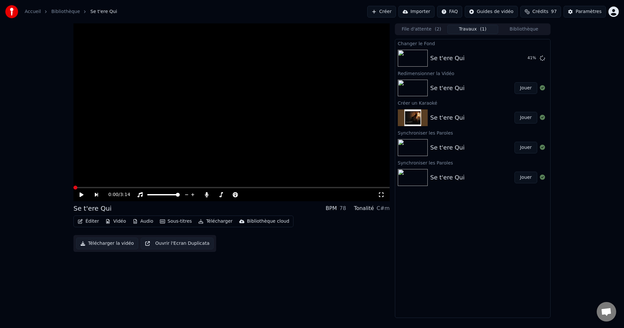
click at [274, 275] on div "0:00 / 3:14 Se t'ere Qui BPM 78 Tonalité C#m Éditer Vidéo Audio Sous-titres Tél…" at bounding box center [232, 170] width 316 height 295
click at [320, 284] on div "0:00 / 3:14 Se t'ere Qui BPM 78 Tonalité C#m Éditer Vidéo Audio Sous-titres Tél…" at bounding box center [232, 170] width 316 height 295
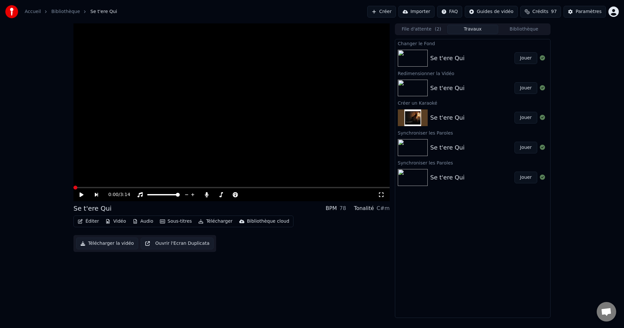
click at [530, 58] on button "Jouer" at bounding box center [526, 58] width 23 height 12
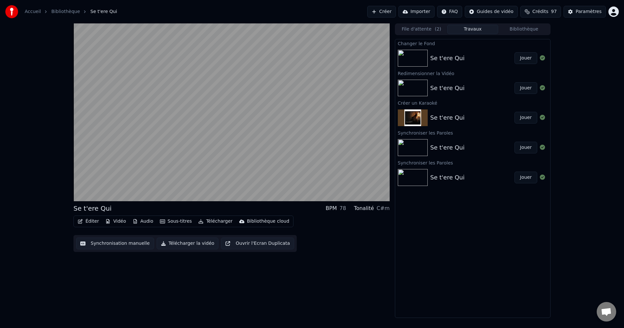
click at [354, 287] on div "Se t'ere Qui BPM 78 Tonalité C#m Éditer Vidéo Audio Sous-titres Télécharger Bib…" at bounding box center [232, 170] width 316 height 295
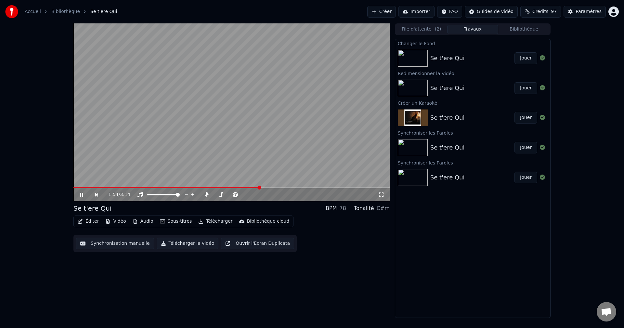
click at [84, 194] on icon at bounding box center [86, 194] width 15 height 5
click at [74, 190] on span at bounding box center [76, 188] width 4 height 4
click at [80, 196] on icon at bounding box center [82, 195] width 4 height 5
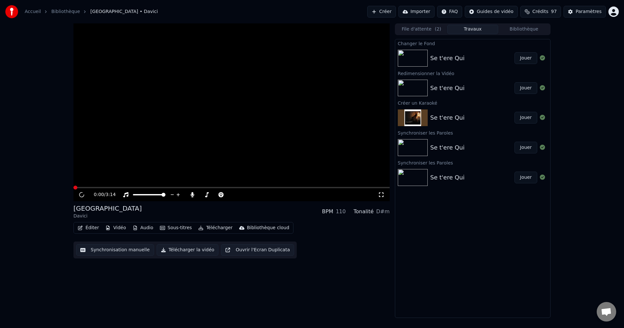
click at [82, 196] on icon at bounding box center [81, 194] width 7 height 7
click at [116, 179] on video at bounding box center [232, 112] width 316 height 178
click at [81, 193] on icon at bounding box center [86, 194] width 15 height 5
click at [338, 273] on div "2:49 / 3:14 Corsica Davici BPM 110 Tonalité D#m Éditer Vidéo Audio Sous-titres …" at bounding box center [232, 170] width 316 height 295
click at [89, 228] on button "Éditer" at bounding box center [88, 227] width 26 height 9
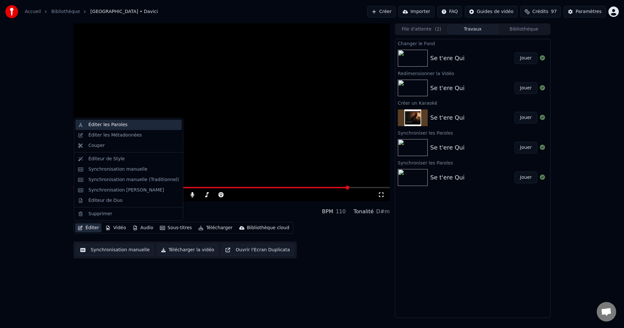
click at [98, 126] on div "Éditer les Paroles" at bounding box center [107, 125] width 39 height 7
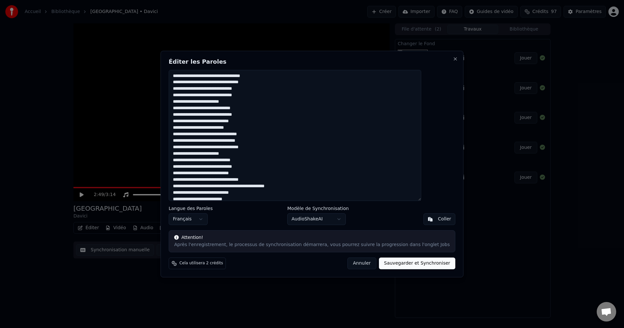
click at [358, 262] on button "Annuler" at bounding box center [362, 264] width 29 height 12
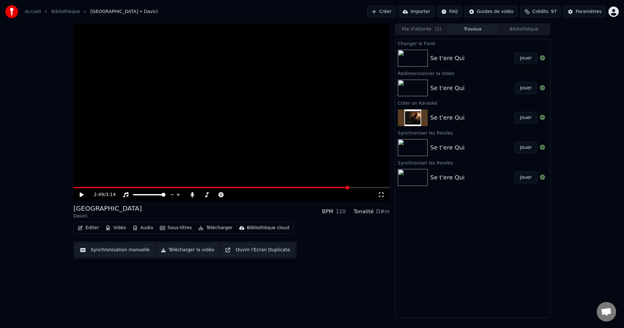
click at [414, 57] on img at bounding box center [413, 58] width 30 height 17
click at [421, 56] on img at bounding box center [413, 58] width 30 height 17
click at [535, 58] on button "Jouer" at bounding box center [526, 58] width 23 height 12
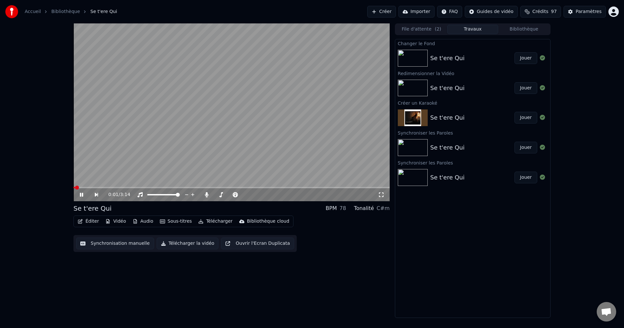
click at [91, 221] on button "Éditer" at bounding box center [88, 221] width 26 height 9
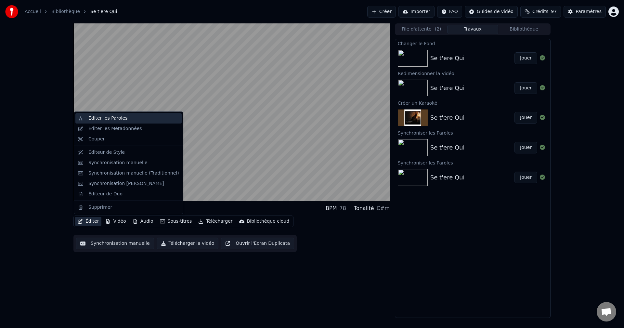
click at [92, 117] on div "Éditer les Paroles" at bounding box center [107, 118] width 39 height 7
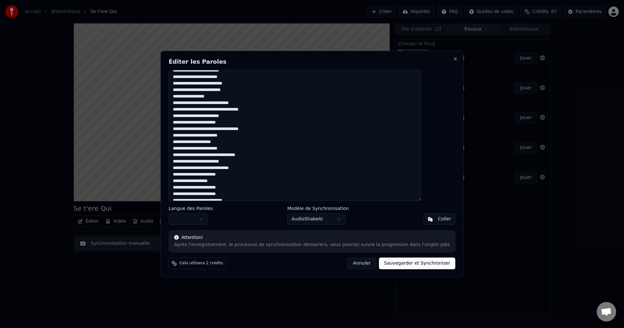
scroll to position [70, 0]
drag, startPoint x: 191, startPoint y: 75, endPoint x: 248, endPoint y: 171, distance: 111.3
click at [287, 234] on div "**********" at bounding box center [312, 164] width 303 height 227
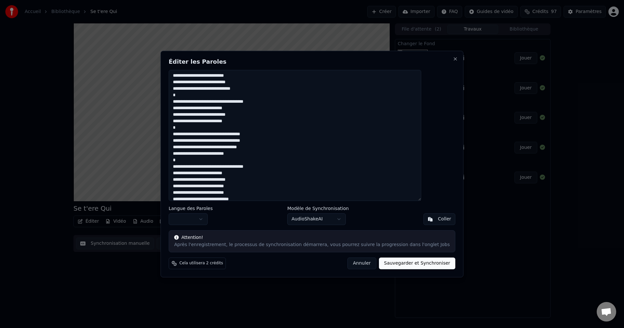
scroll to position [89, 0]
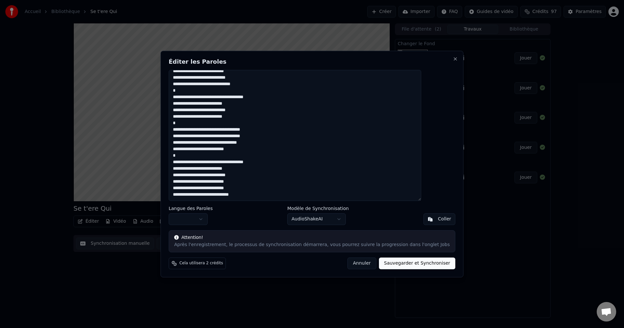
click at [407, 265] on button "Sauvegarder et Synchroniser" at bounding box center [417, 264] width 77 height 12
type textarea "**********"
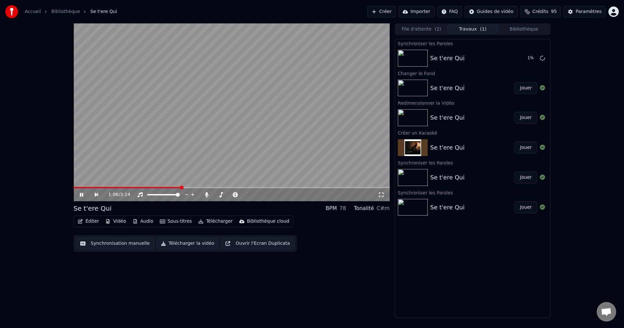
click at [82, 194] on icon at bounding box center [81, 195] width 3 height 4
click at [300, 290] on div "1:06 / 3:14 Se t'ere Qui BPM 78 Tonalité C#m Éditer Vidéo Audio Sous-titres Tél…" at bounding box center [232, 170] width 316 height 295
click at [356, 271] on div "1:06 / 3:14 Se t'ere Qui BPM 78 Tonalité C#m Éditer Vidéo Audio Sous-titres Tél…" at bounding box center [232, 170] width 316 height 295
click at [82, 196] on icon at bounding box center [86, 194] width 15 height 5
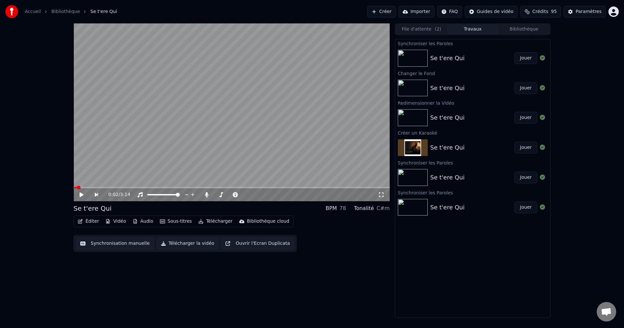
click at [76, 188] on span at bounding box center [75, 187] width 3 height 1
click at [74, 189] on span at bounding box center [76, 188] width 4 height 4
click at [81, 195] on icon at bounding box center [82, 195] width 4 height 5
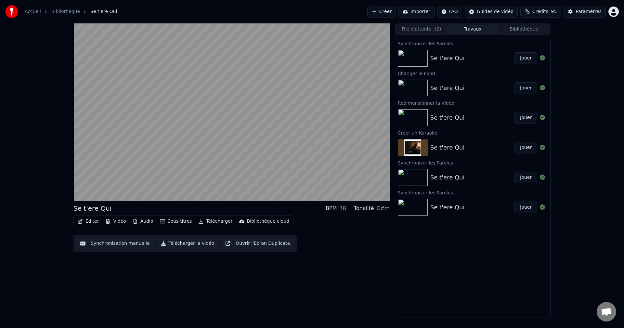
click at [231, 288] on div "Se t'ere Qui BPM 78 Tonalité C#m Éditer Vidéo Audio Sous-titres Télécharger Bib…" at bounding box center [232, 170] width 316 height 295
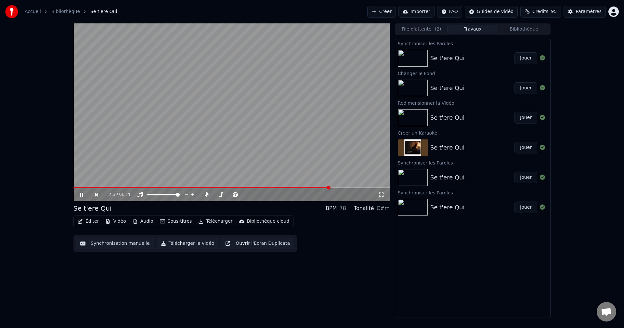
click at [83, 196] on icon at bounding box center [86, 194] width 15 height 5
click at [77, 187] on video at bounding box center [232, 112] width 316 height 178
click at [75, 188] on span at bounding box center [75, 187] width 2 height 1
click at [76, 188] on span at bounding box center [78, 188] width 4 height 4
click at [81, 195] on icon at bounding box center [86, 194] width 15 height 5
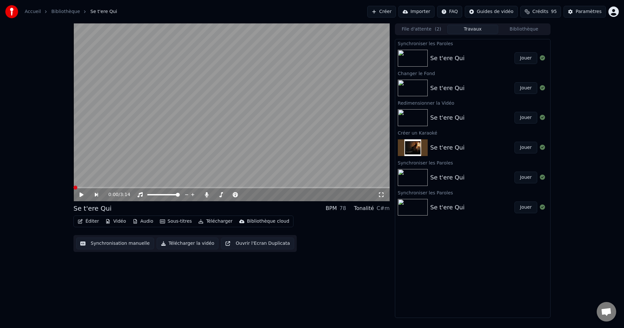
click at [74, 188] on span at bounding box center [76, 188] width 4 height 4
click at [205, 194] on icon at bounding box center [207, 194] width 7 height 5
click at [83, 195] on icon at bounding box center [82, 195] width 4 height 5
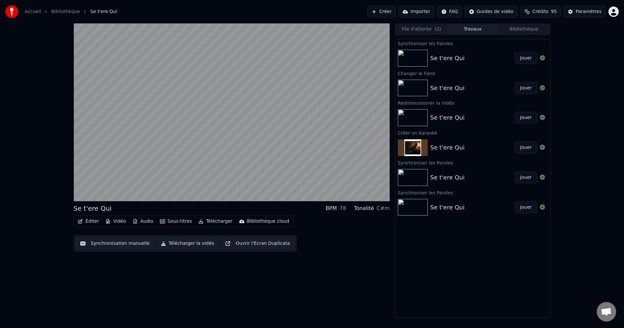
click at [181, 244] on button "Télécharger la vidéo" at bounding box center [188, 244] width 62 height 12
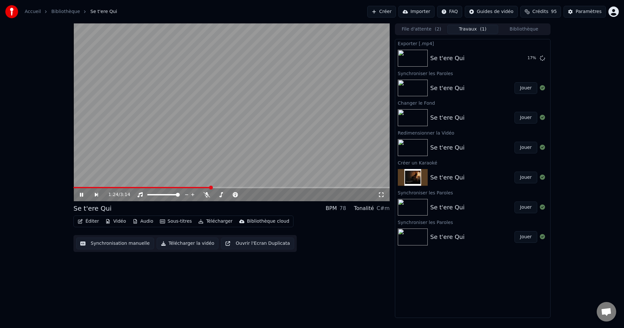
click at [80, 194] on icon at bounding box center [81, 195] width 3 height 4
click at [289, 287] on div "1:24 / 3:14 Se t'ere Qui BPM 78 Tonalité C#m Éditer Vidéo Audio Sous-titres Tél…" at bounding box center [232, 170] width 316 height 295
click at [322, 284] on div "1:24 / 3:14 Se t'ere Qui BPM 78 Tonalité C#m Éditer Vidéo Audio Sous-titres Tél…" at bounding box center [232, 170] width 316 height 295
click at [73, 187] on div "1:24 / 3:14 Se t'ere Qui BPM 78 Tonalité C#m Éditer Vidéo Audio Sous-titres Tél…" at bounding box center [312, 170] width 488 height 295
click at [75, 188] on span at bounding box center [75, 187] width 2 height 1
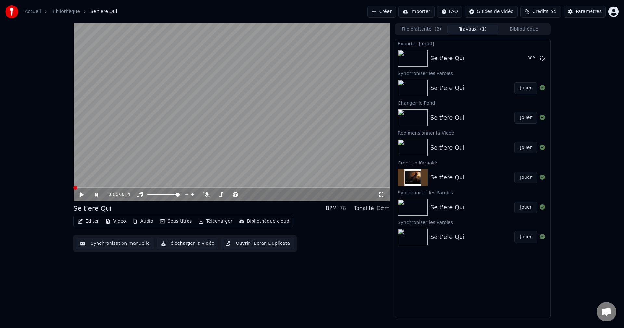
click at [74, 188] on span at bounding box center [76, 188] width 4 height 4
click at [79, 194] on icon at bounding box center [86, 194] width 15 height 5
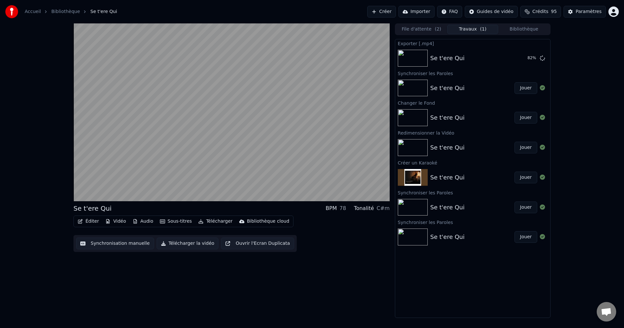
click at [347, 301] on div "Se t'ere Qui BPM 78 Tonalité C#m Éditer Vidéo Audio Sous-titres Télécharger Bib…" at bounding box center [232, 170] width 316 height 295
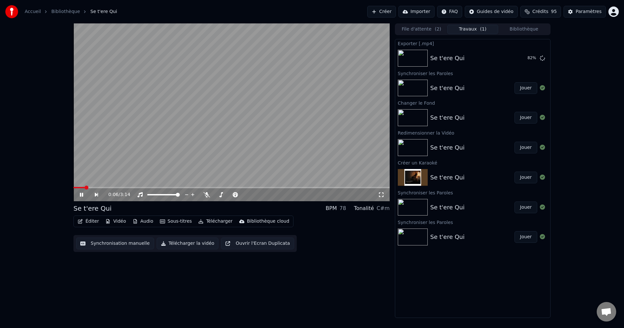
click at [80, 194] on icon at bounding box center [81, 195] width 3 height 4
click at [523, 56] on button "Afficher" at bounding box center [523, 58] width 29 height 12
click at [80, 193] on icon at bounding box center [82, 195] width 4 height 5
drag, startPoint x: 92, startPoint y: 189, endPoint x: 51, endPoint y: 182, distance: 41.8
click at [51, 182] on div "0:11 / 3:14 Se t'ere Qui BPM 78 Tonalité C#m Éditer Vidéo Audio Sous-titres Tél…" at bounding box center [312, 170] width 624 height 295
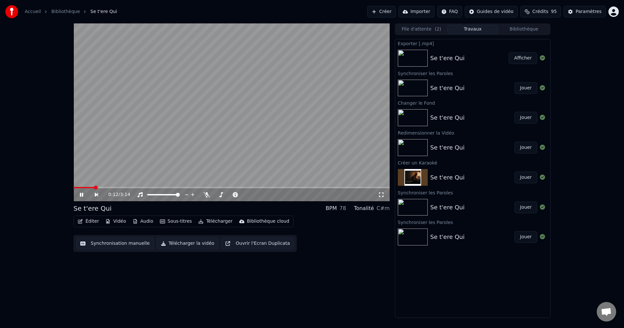
click at [76, 189] on div "0:12 / 3:14" at bounding box center [232, 194] width 316 height 13
click at [77, 188] on span at bounding box center [75, 187] width 3 height 1
click at [74, 188] on span at bounding box center [76, 188] width 4 height 4
click at [204, 193] on icon at bounding box center [207, 194] width 7 height 5
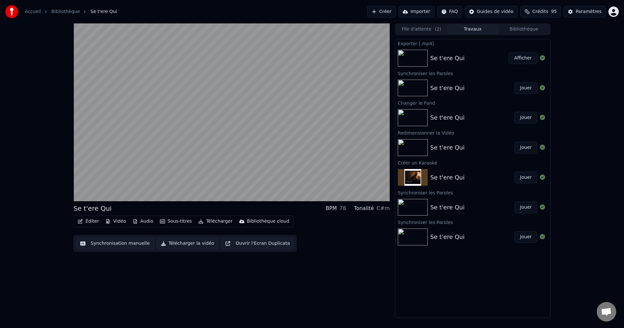
click at [335, 302] on div "Se t'ere Qui BPM 78 Tonalité C#m Éditer Vidéo Audio Sous-titres Télécharger Bib…" at bounding box center [232, 170] width 316 height 295
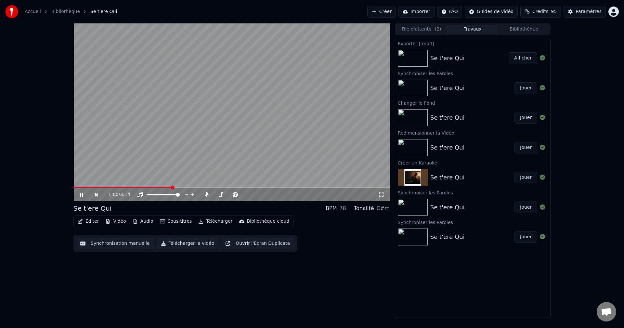
click at [157, 131] on video at bounding box center [232, 112] width 316 height 178
click at [85, 316] on div "1:00 / 3:14 Se t'ere Qui BPM 78 Tonalité C#m Éditer Vidéo Audio Sous-titres Tél…" at bounding box center [232, 170] width 316 height 295
click at [584, 110] on div "1:00 / 3:14 Se t'ere Qui BPM 78 Tonalité C#m Éditer Vidéo Audio Sous-titres Tél…" at bounding box center [312, 170] width 624 height 295
click at [586, 97] on div "1:00 / 3:14 Se t'ere Qui BPM 78 Tonalité C#m Éditer Vidéo Audio Sous-titres Tél…" at bounding box center [312, 170] width 624 height 295
